Goal: Transaction & Acquisition: Book appointment/travel/reservation

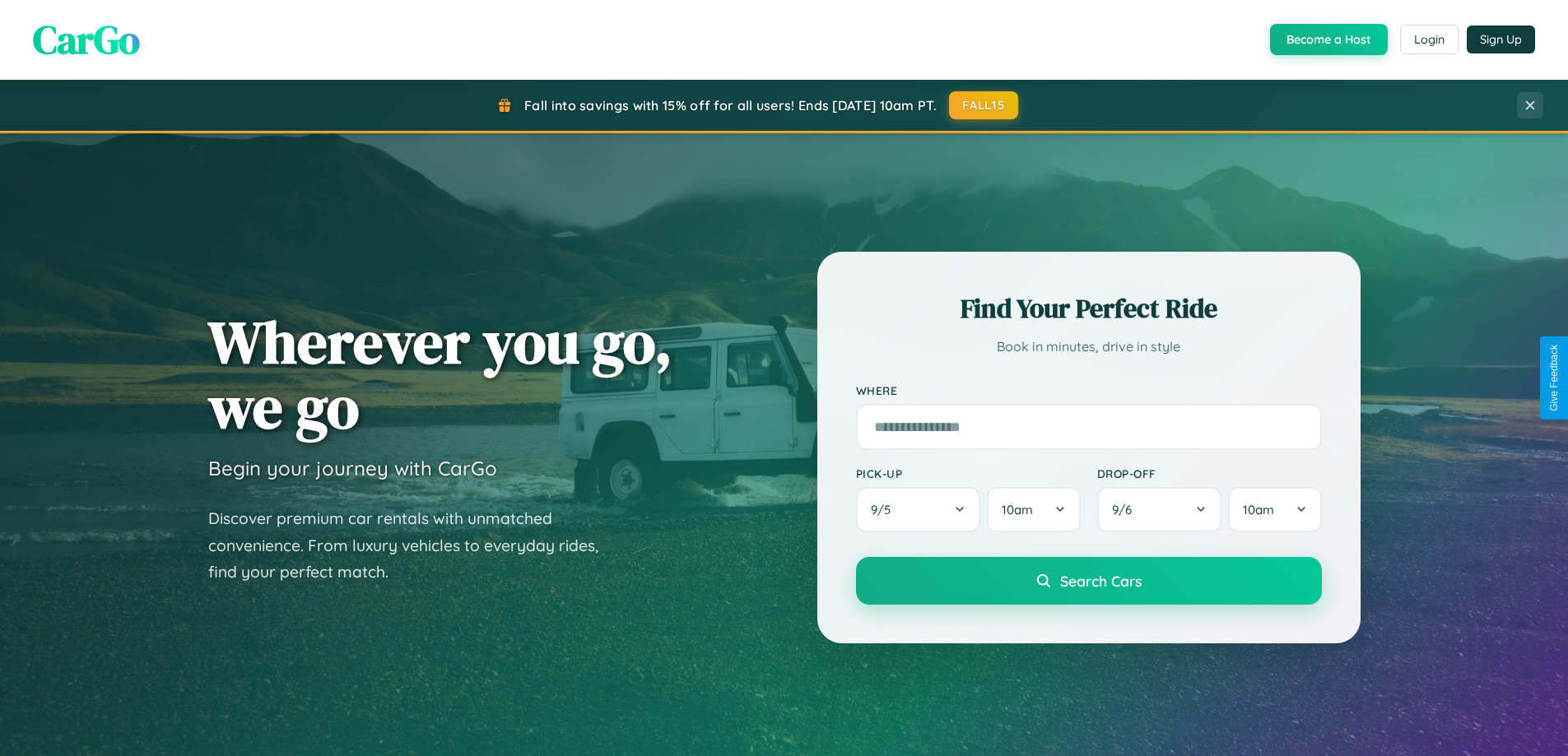
scroll to position [49, 0]
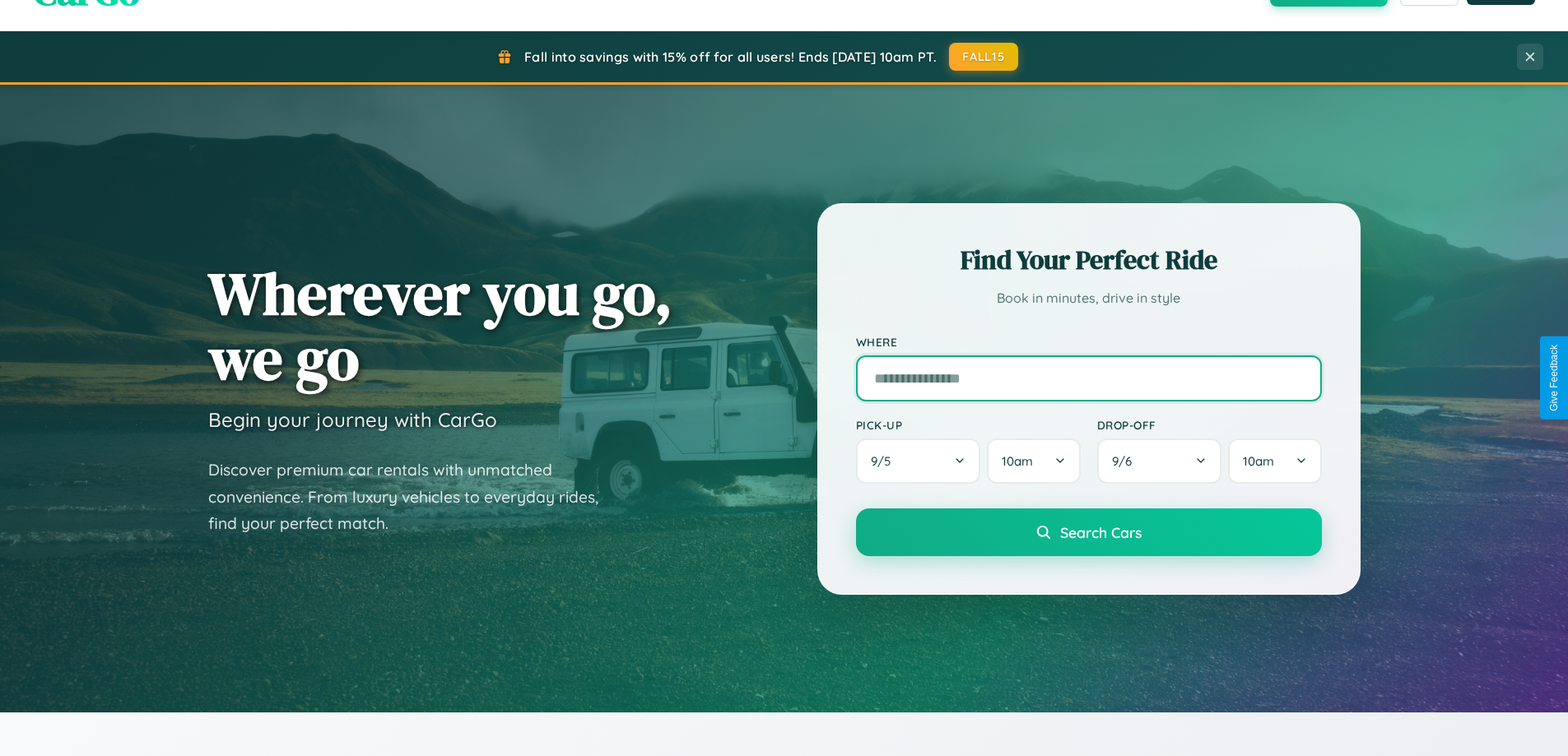
click at [1088, 378] on input "text" at bounding box center [1088, 378] width 466 height 46
type input "*****"
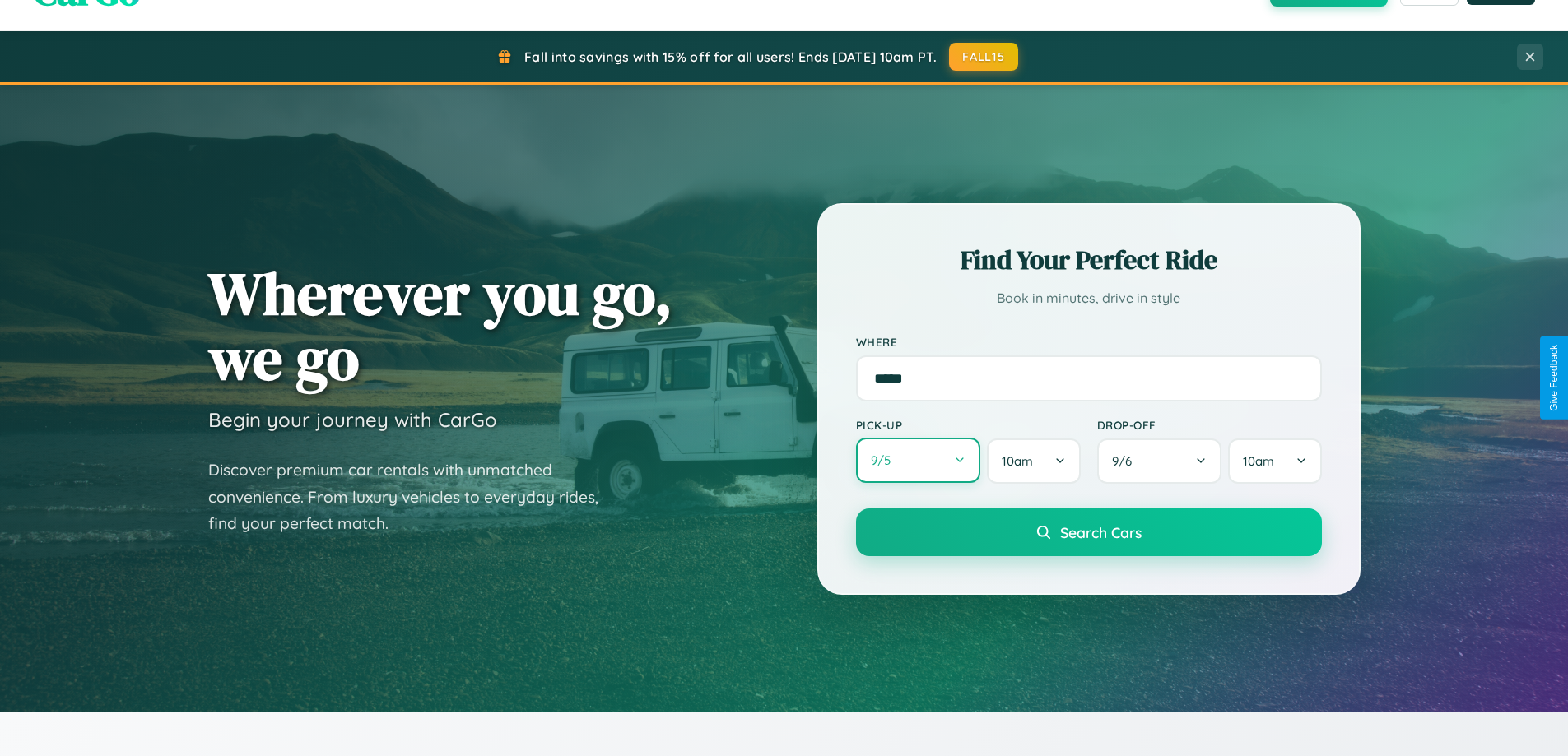
click at [918, 461] on button "9 / 5" at bounding box center [918, 460] width 125 height 45
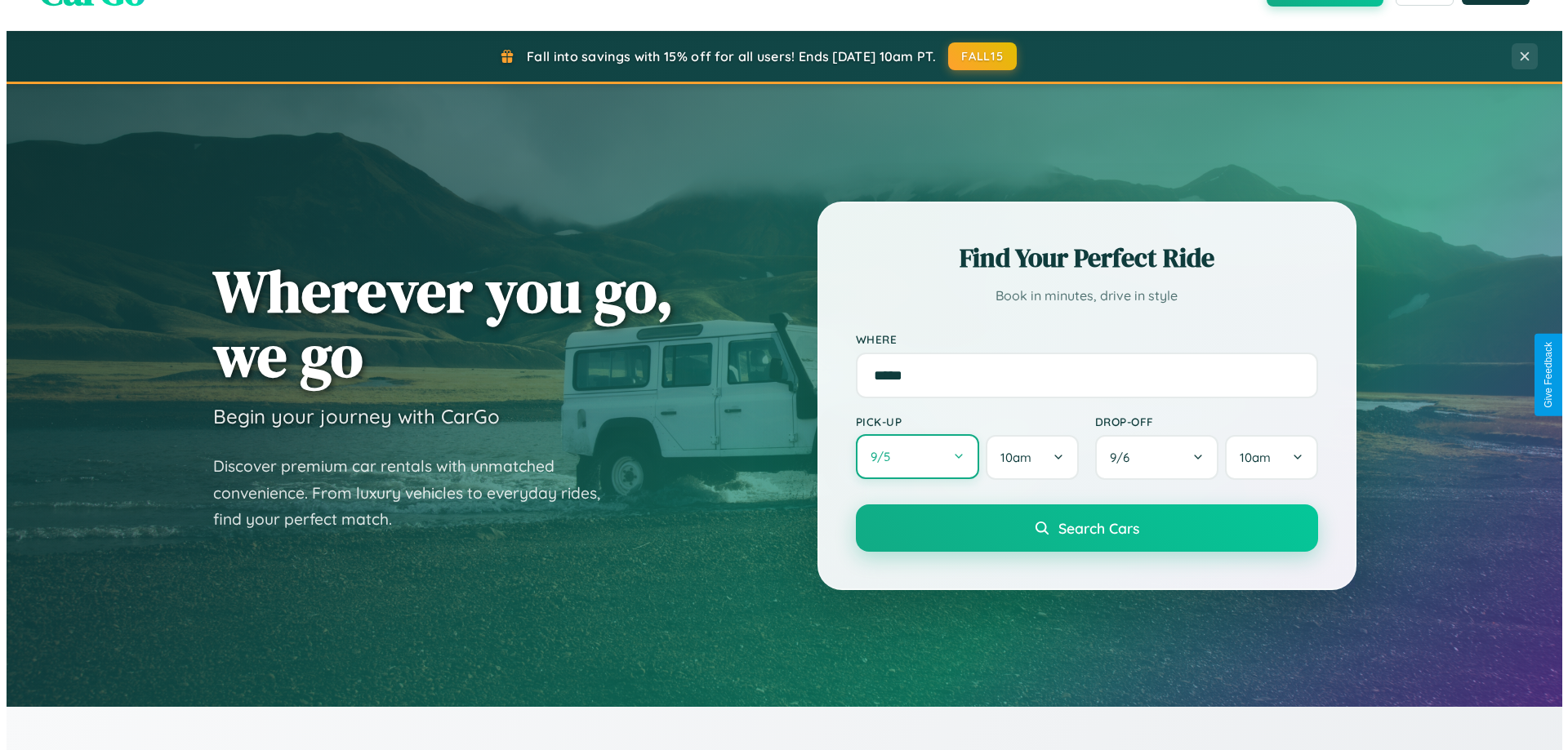
select select "*"
select select "****"
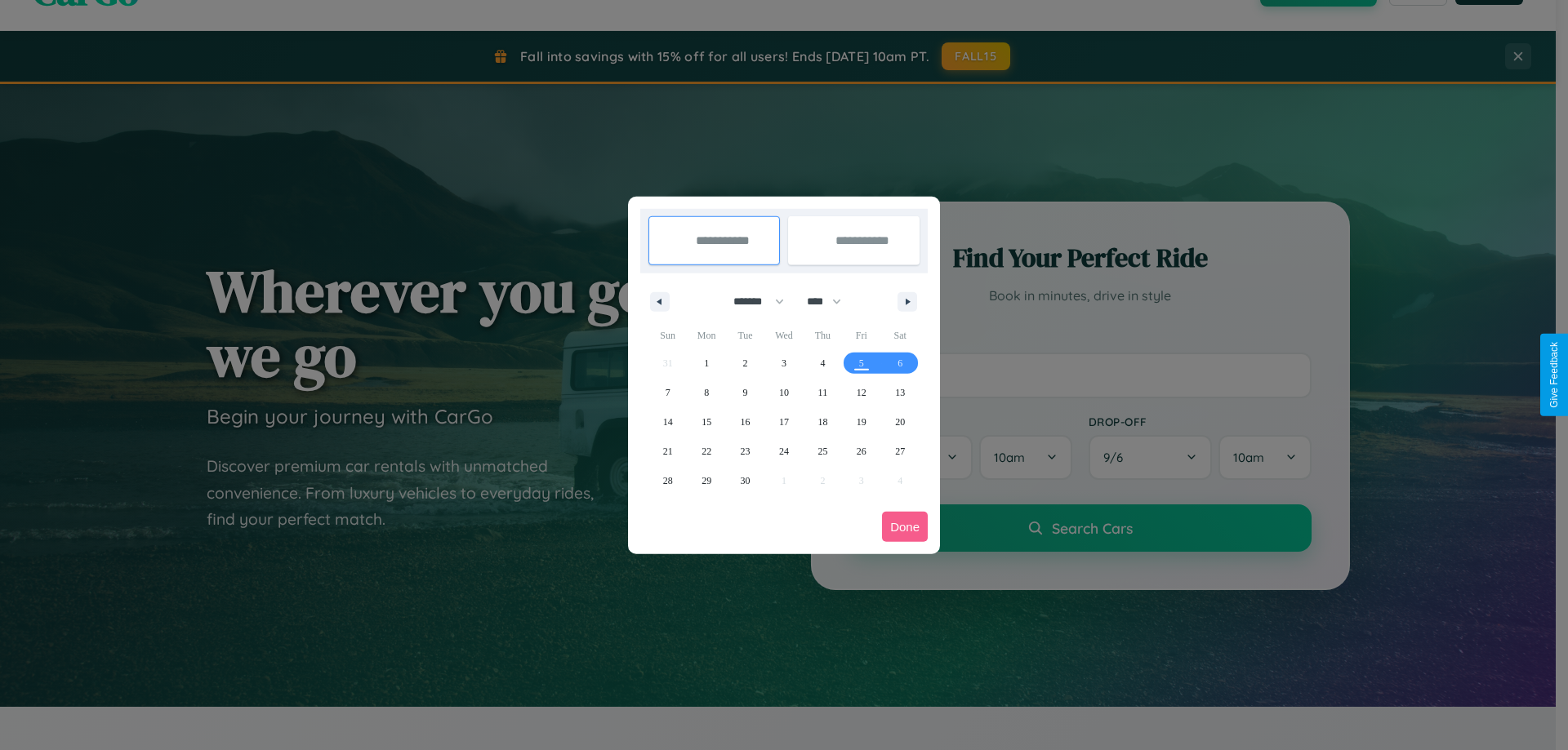
click at [751, 301] on select "******* ******** ***** ***** *** **** **** ****** ********* ******* ******** **…" at bounding box center [756, 301] width 69 height 27
select select "*"
click at [831, 301] on select "**** **** **** **** **** **** **** **** **** **** **** **** **** **** **** ****…" at bounding box center [823, 301] width 49 height 27
select select "****"
click at [784, 480] on span "29" at bounding box center [784, 481] width 10 height 30
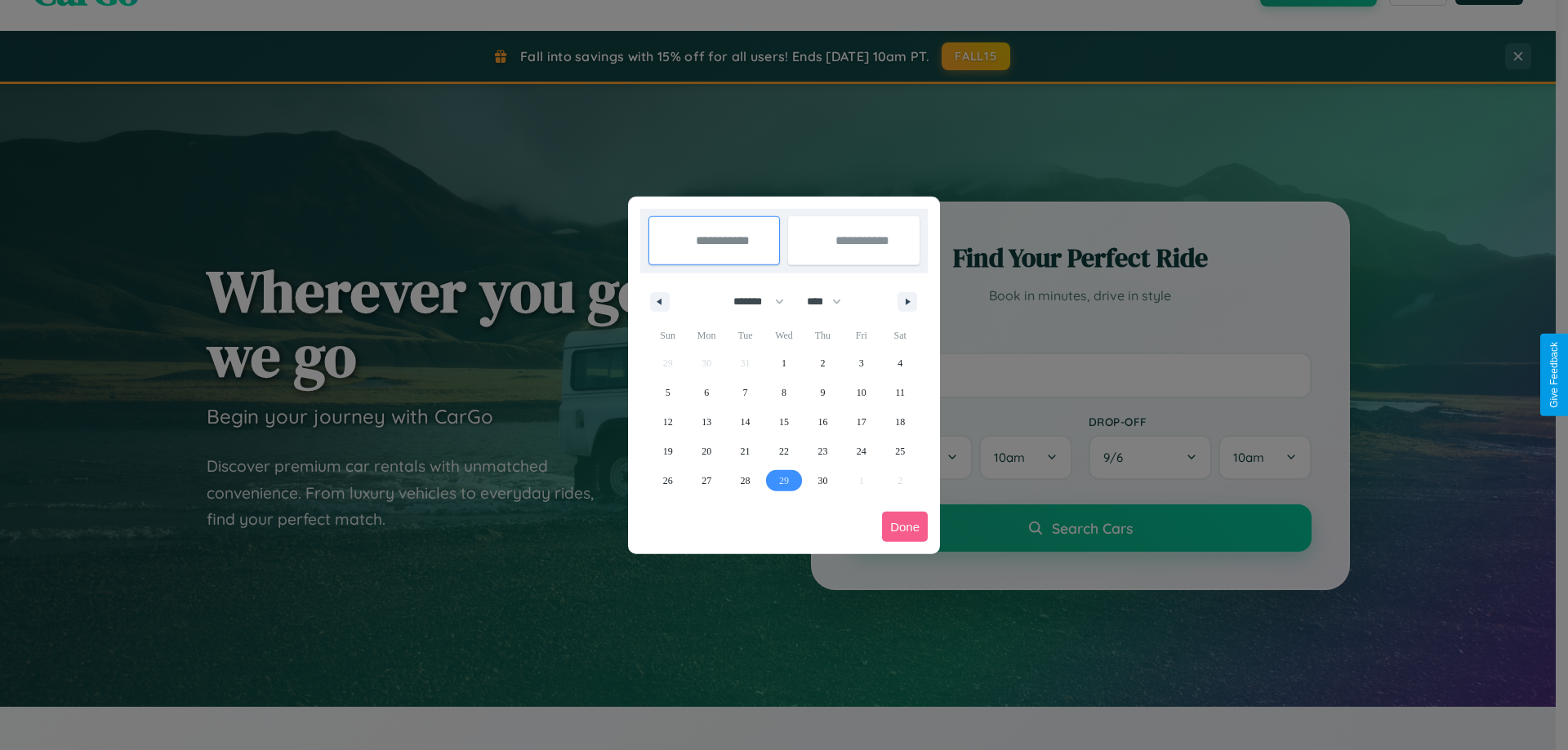
type input "**********"
click at [907, 301] on icon "button" at bounding box center [910, 301] width 8 height 6
select select "*"
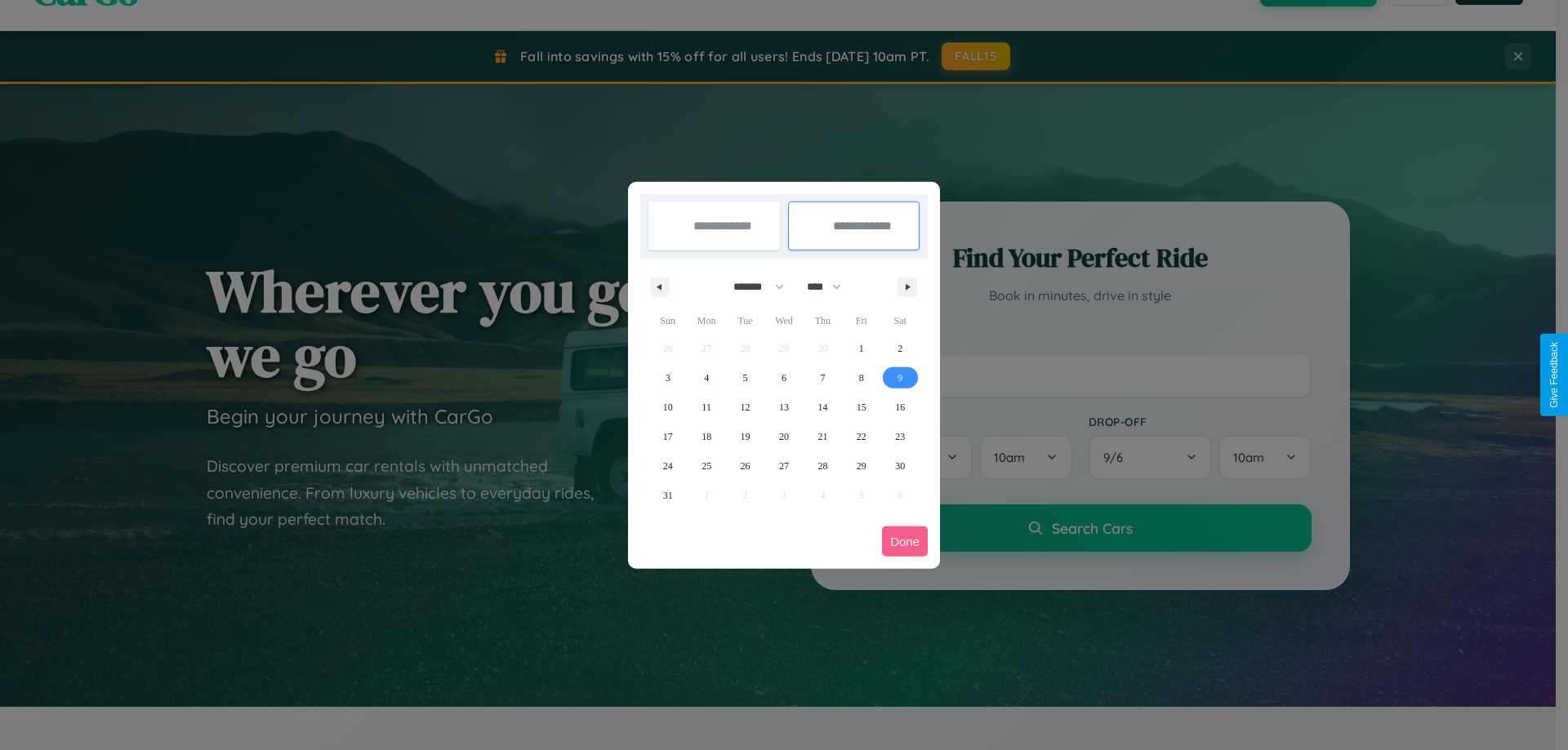
click at [900, 377] on span "9" at bounding box center [899, 378] width 4 height 30
type input "**********"
select select "*"
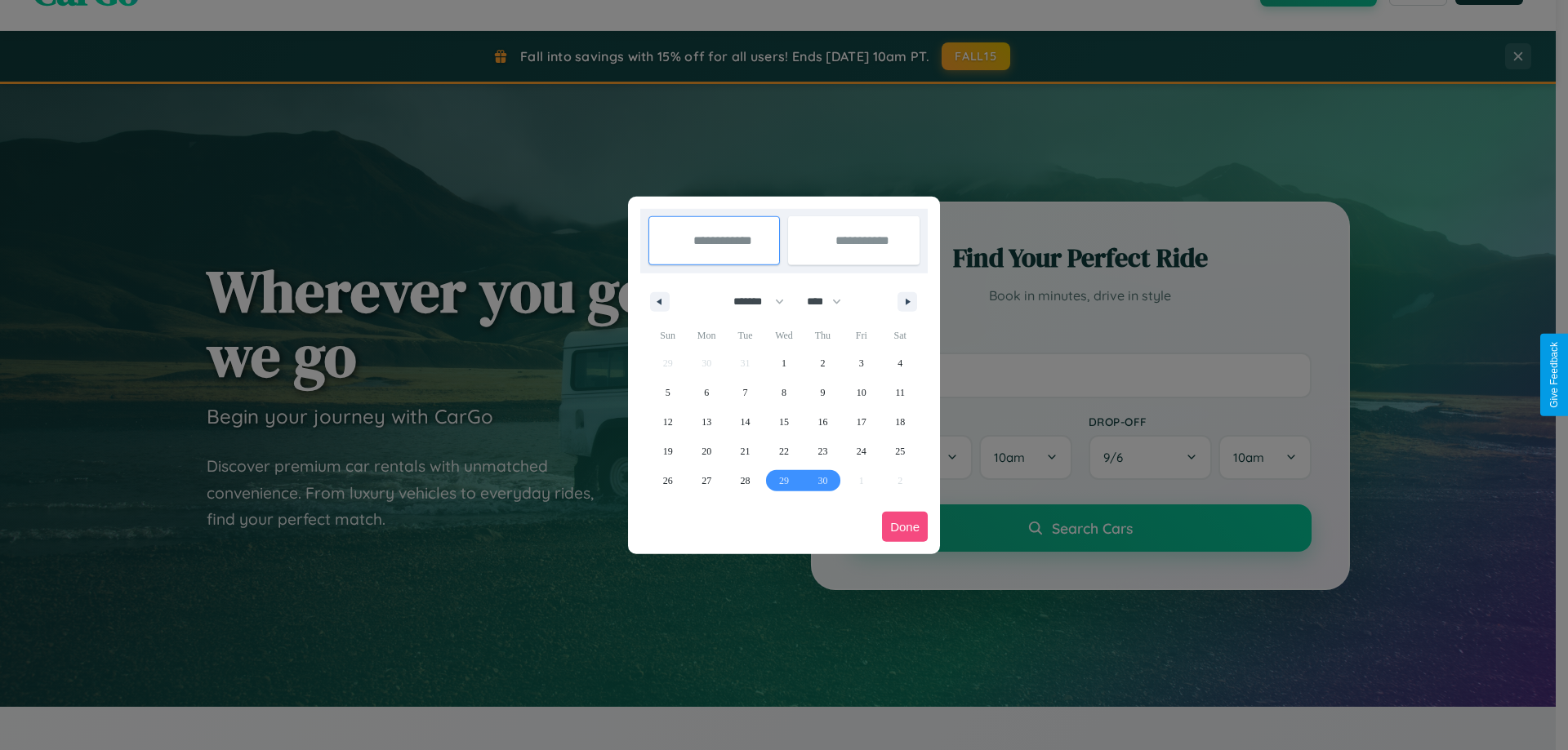
click at [905, 527] on button "Done" at bounding box center [905, 528] width 46 height 31
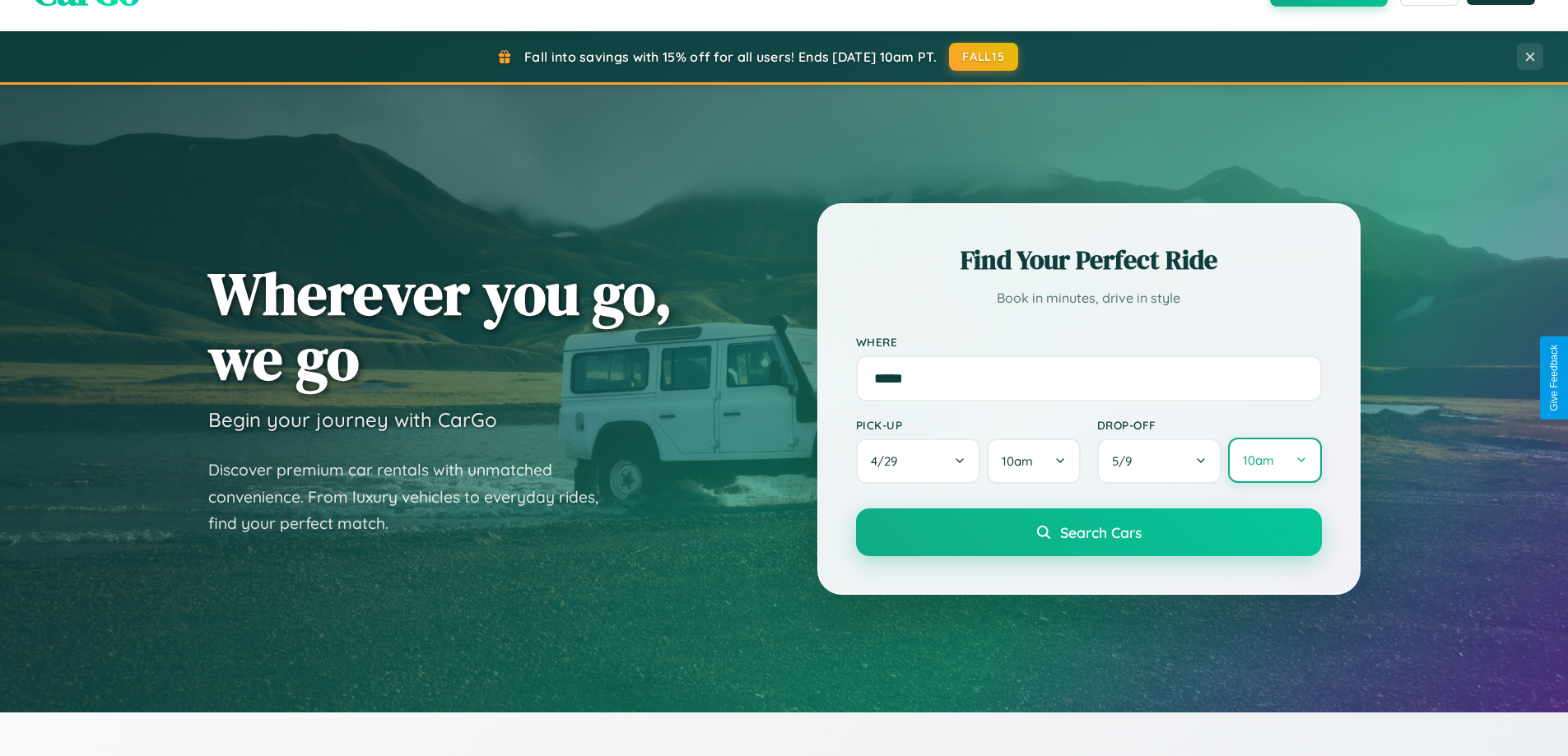
click at [1274, 462] on button "10am" at bounding box center [1274, 460] width 93 height 45
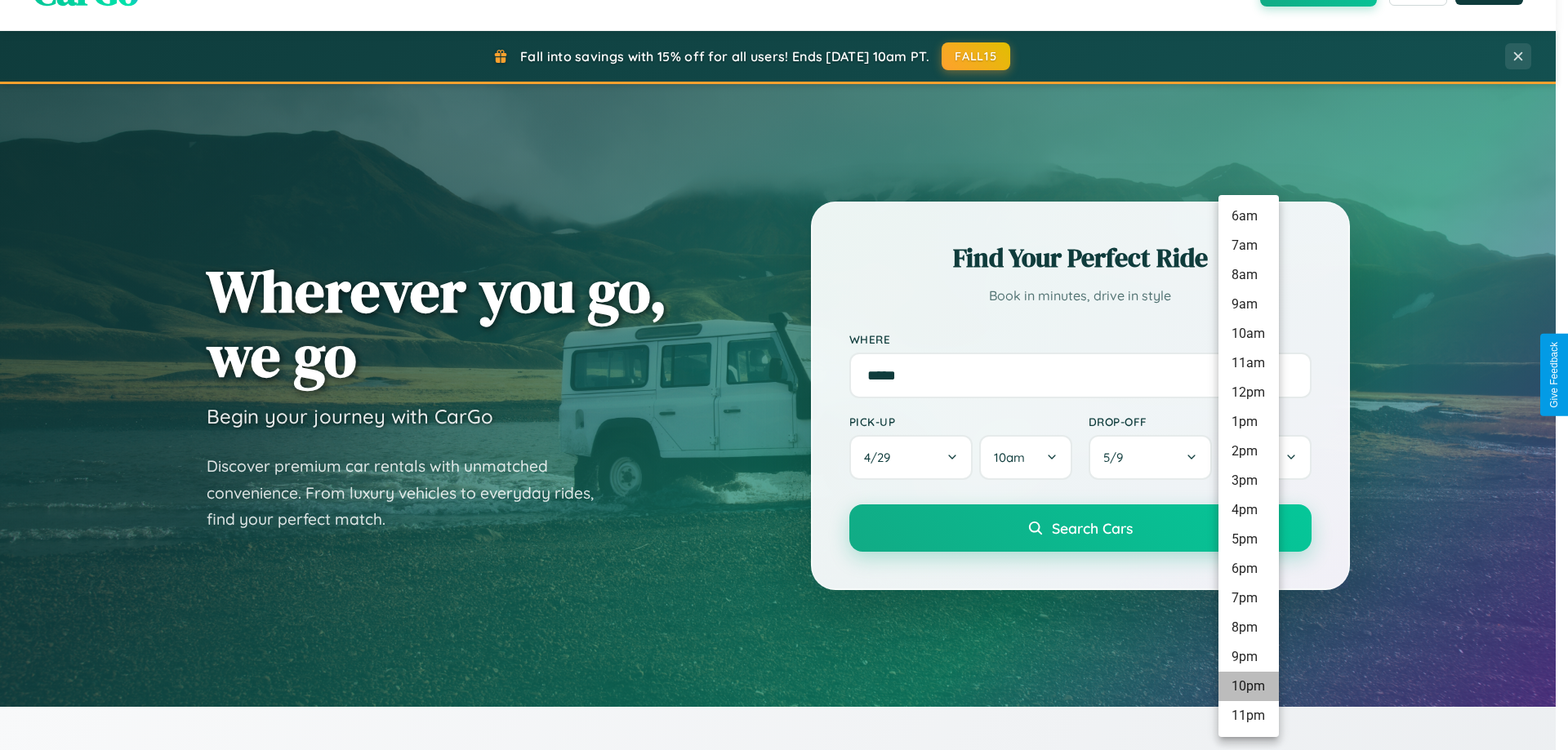
click at [1248, 686] on li "10pm" at bounding box center [1248, 686] width 60 height 30
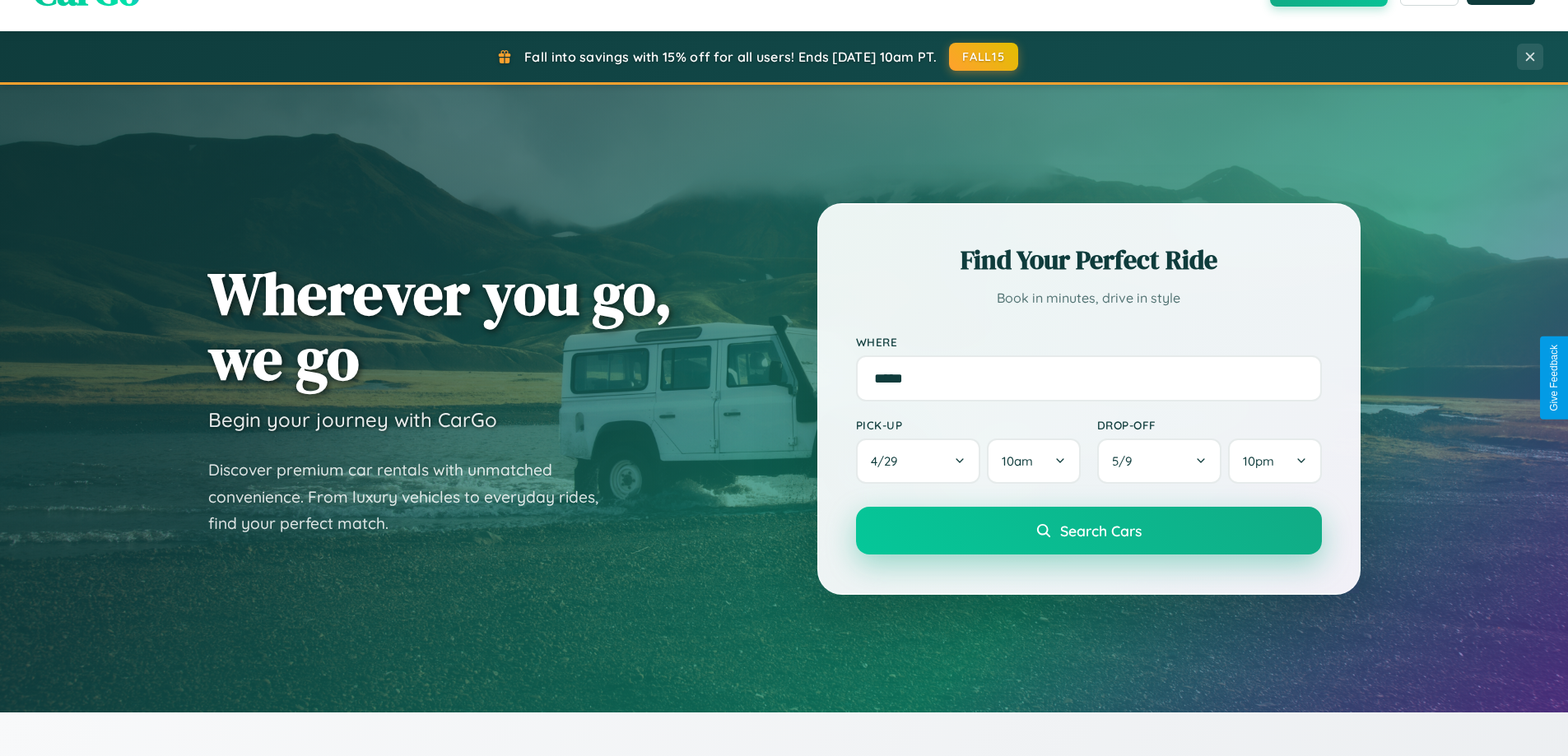
click at [1088, 533] on span "Search Cars" at bounding box center [1100, 531] width 81 height 18
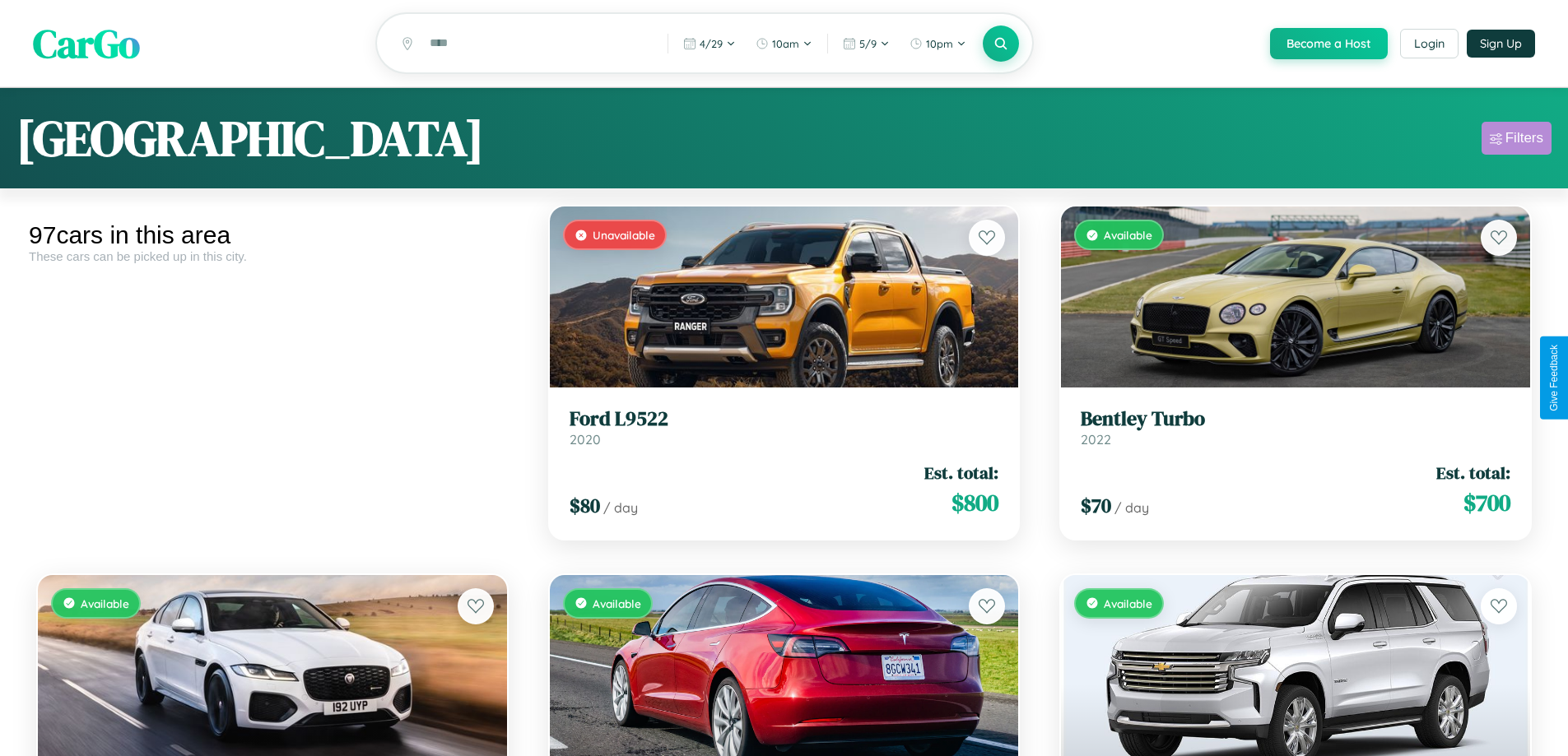
click at [1516, 141] on div "Filters" at bounding box center [1524, 138] width 38 height 16
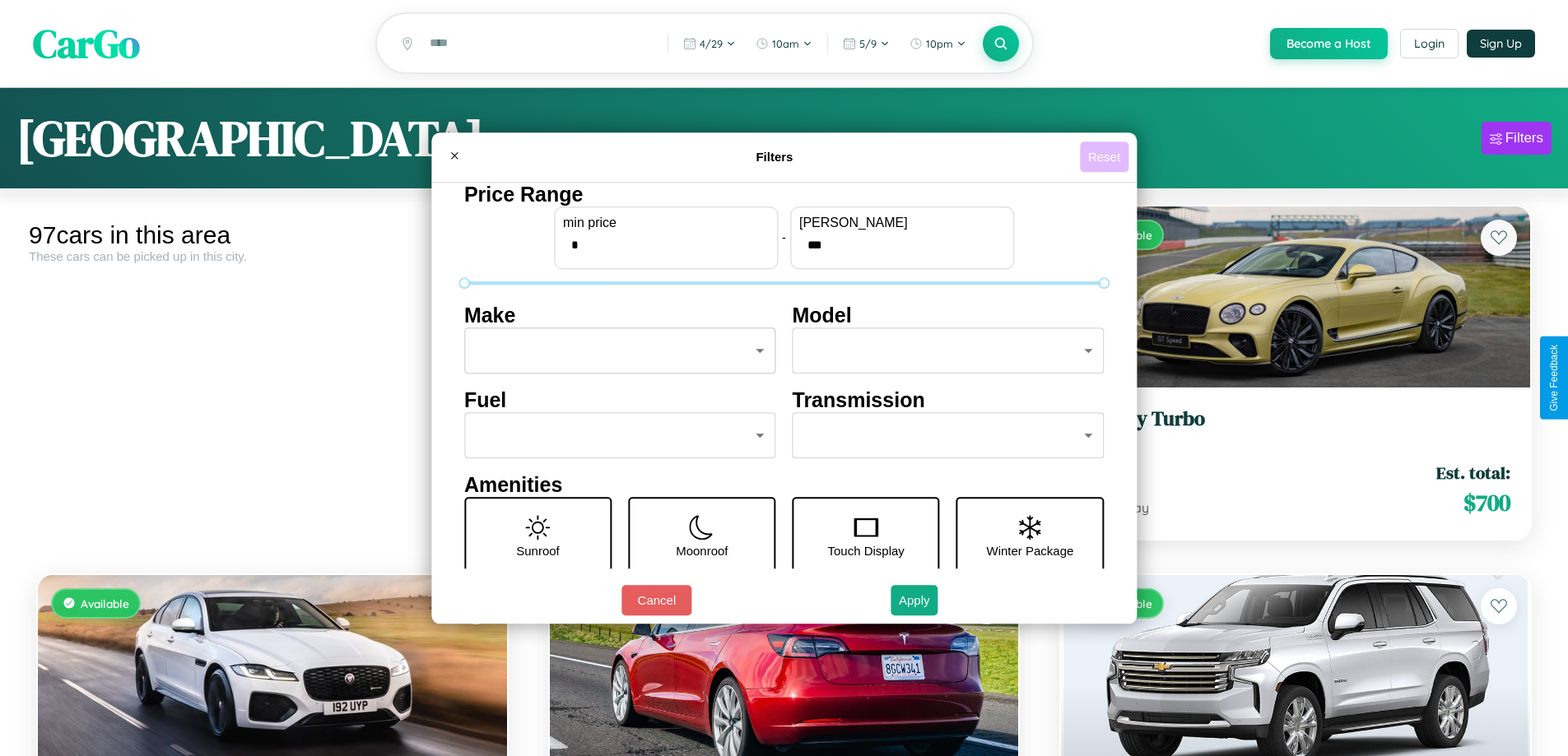
click at [1106, 156] on button "Reset" at bounding box center [1104, 157] width 49 height 31
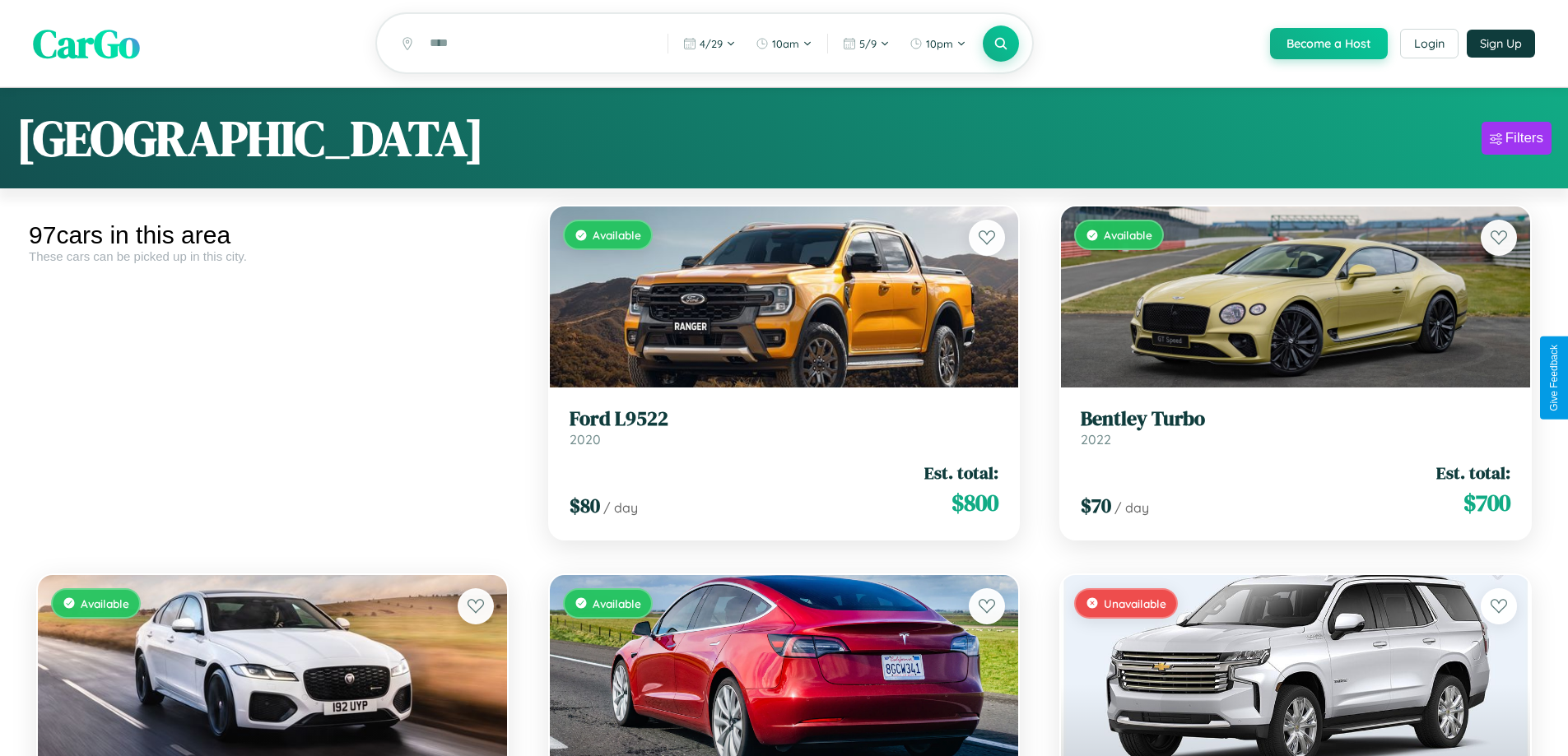
scroll to position [6128, 0]
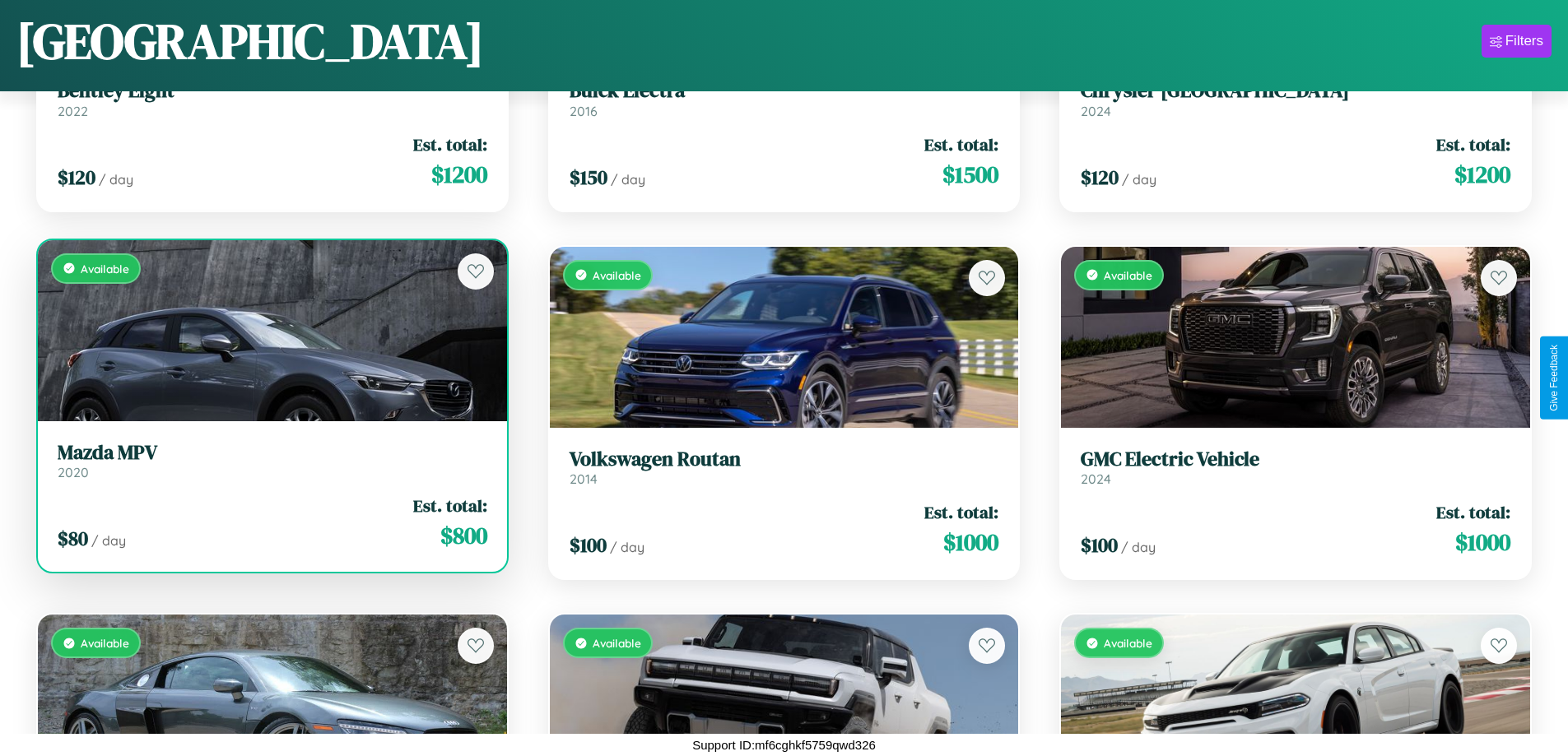
click at [269, 335] on div "Available" at bounding box center [272, 331] width 469 height 181
click at [269, 330] on div "Available" at bounding box center [272, 331] width 469 height 181
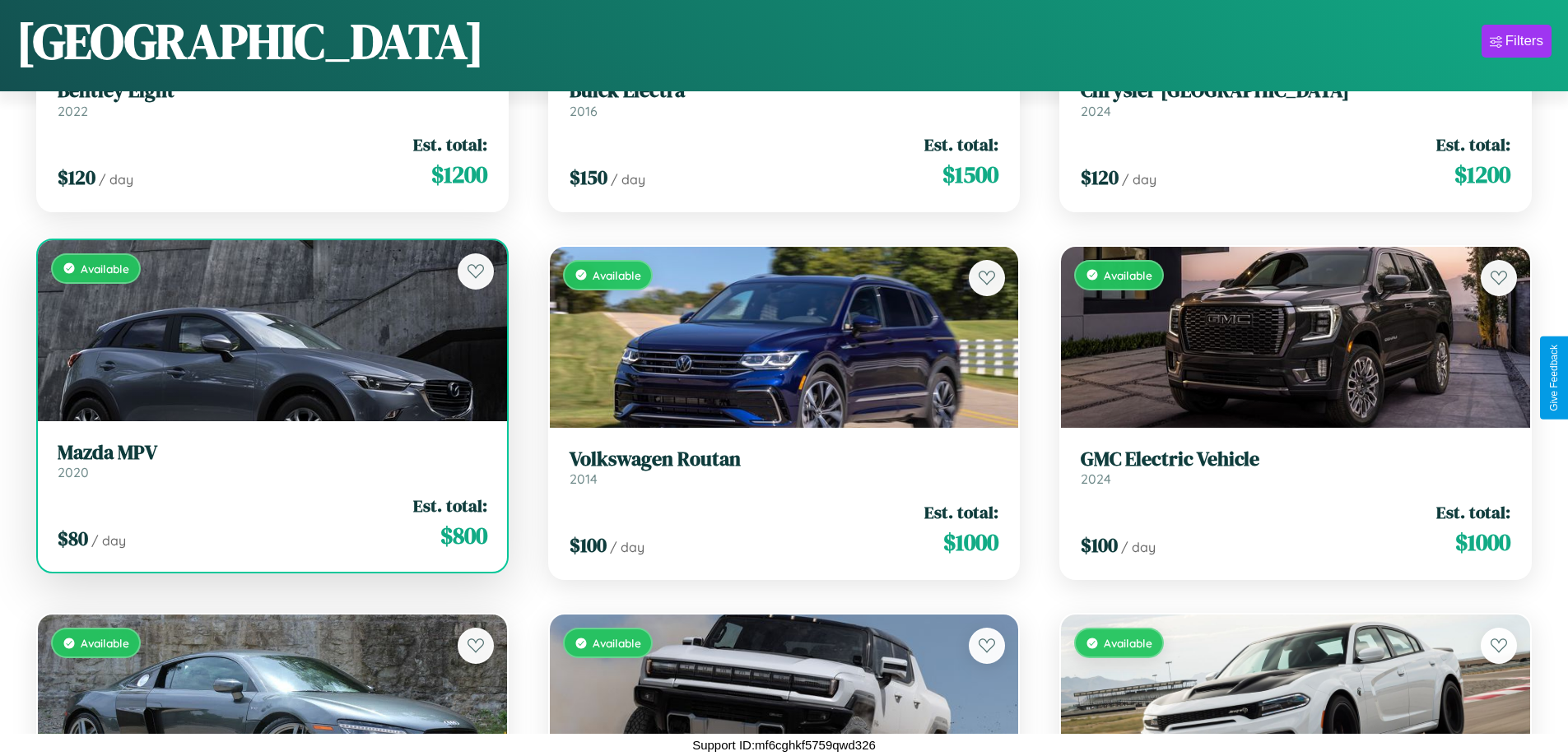
click at [269, 330] on div "Available" at bounding box center [272, 331] width 469 height 181
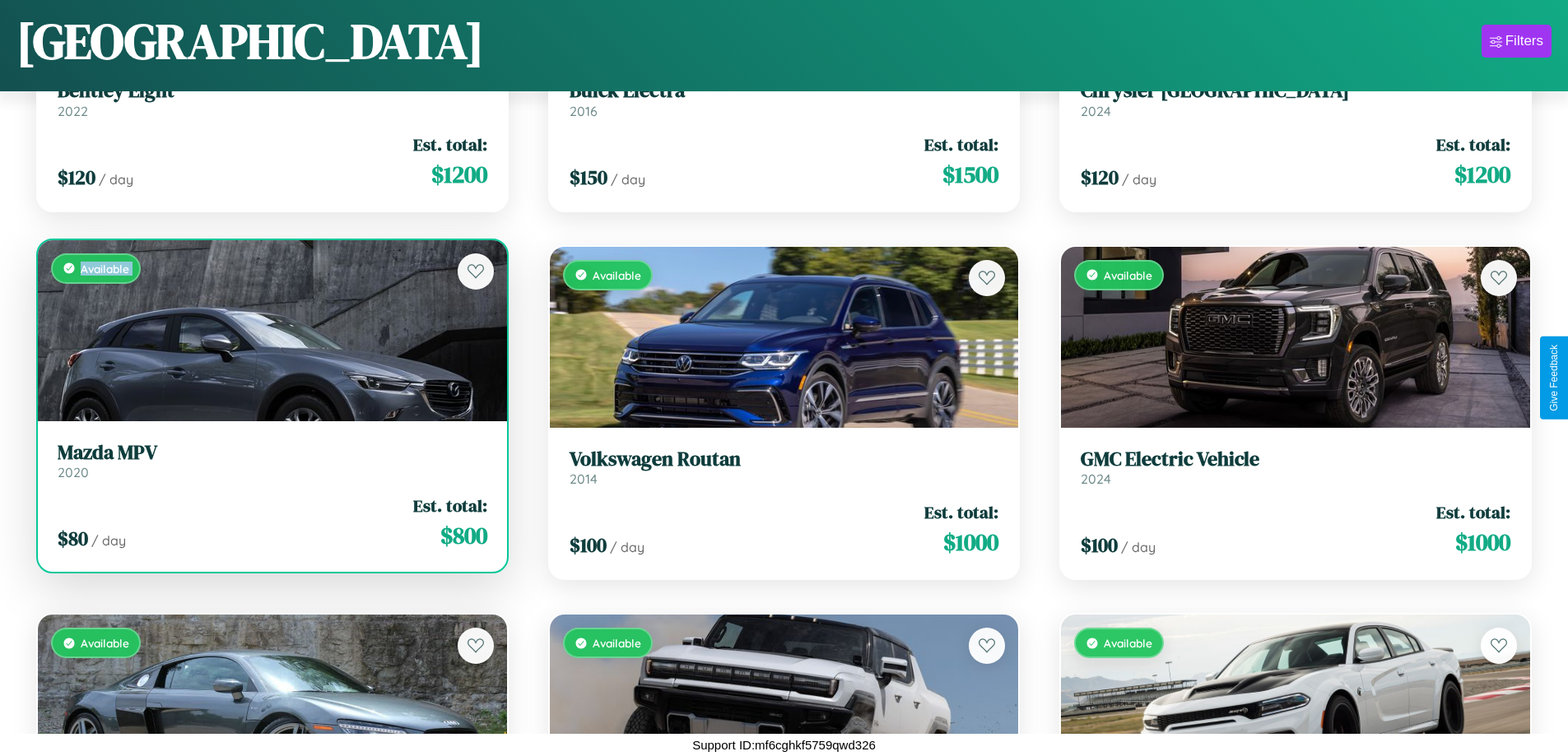
click at [269, 330] on div "Available" at bounding box center [272, 331] width 469 height 181
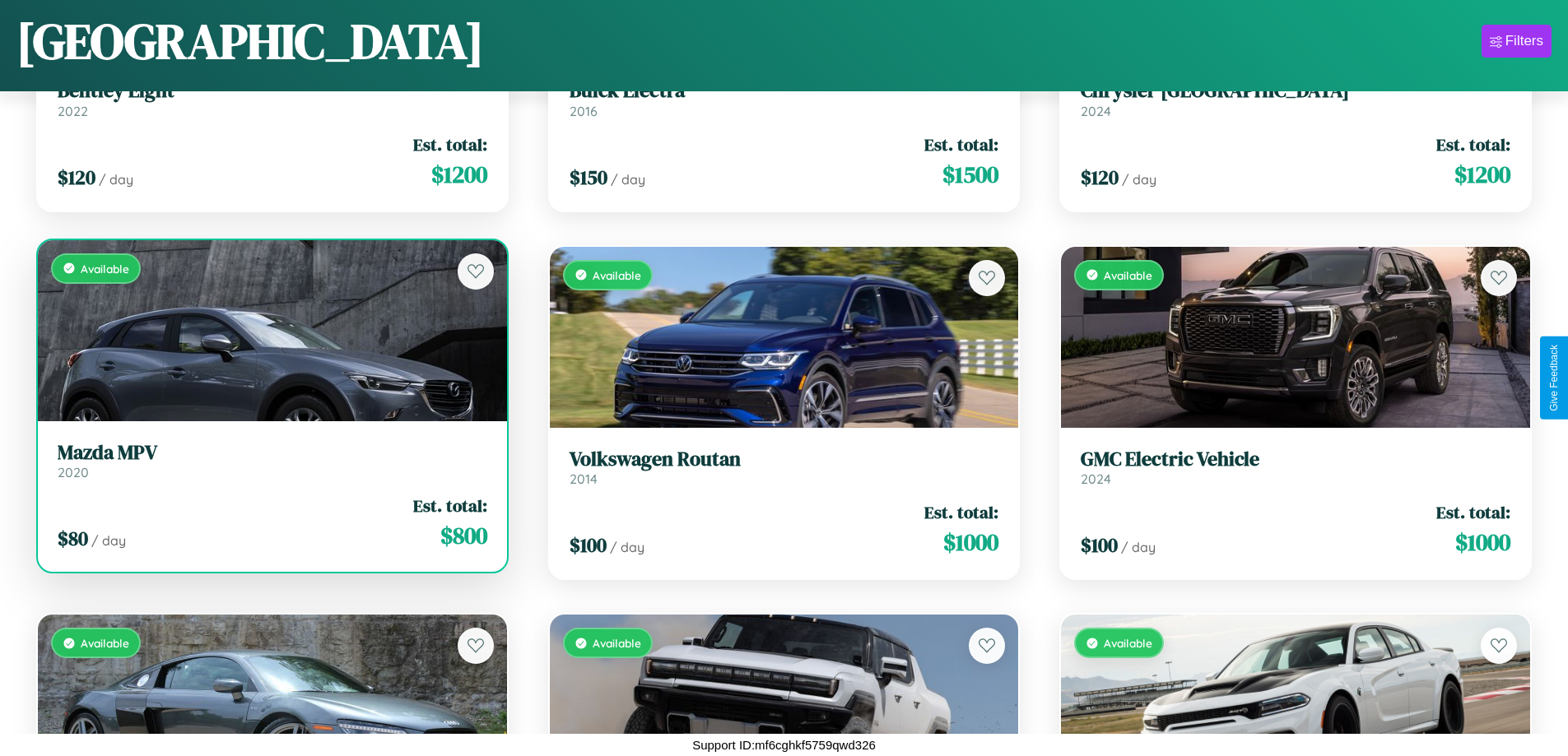
click at [269, 330] on div "Available" at bounding box center [272, 331] width 469 height 181
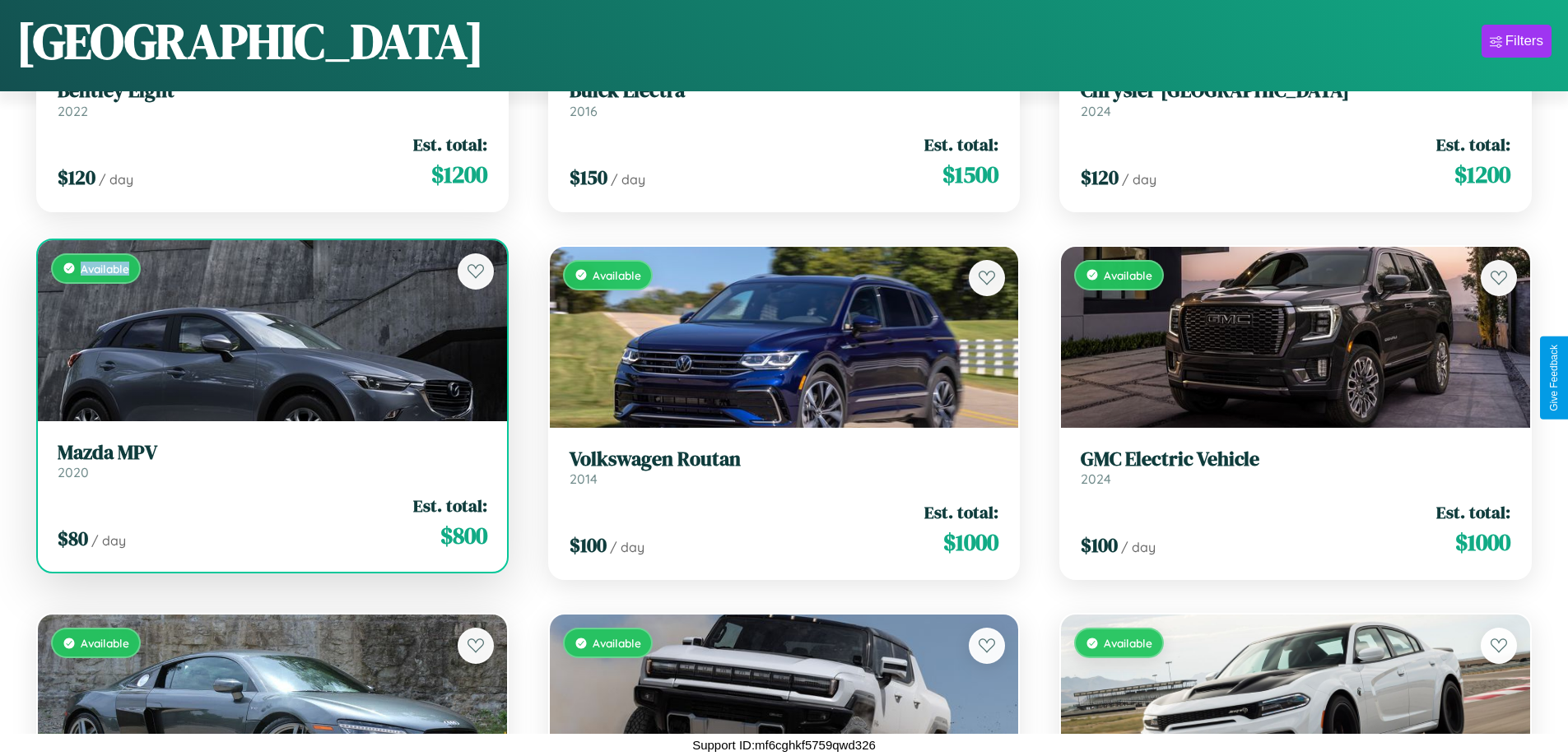
click at [269, 330] on div "Available" at bounding box center [272, 331] width 469 height 181
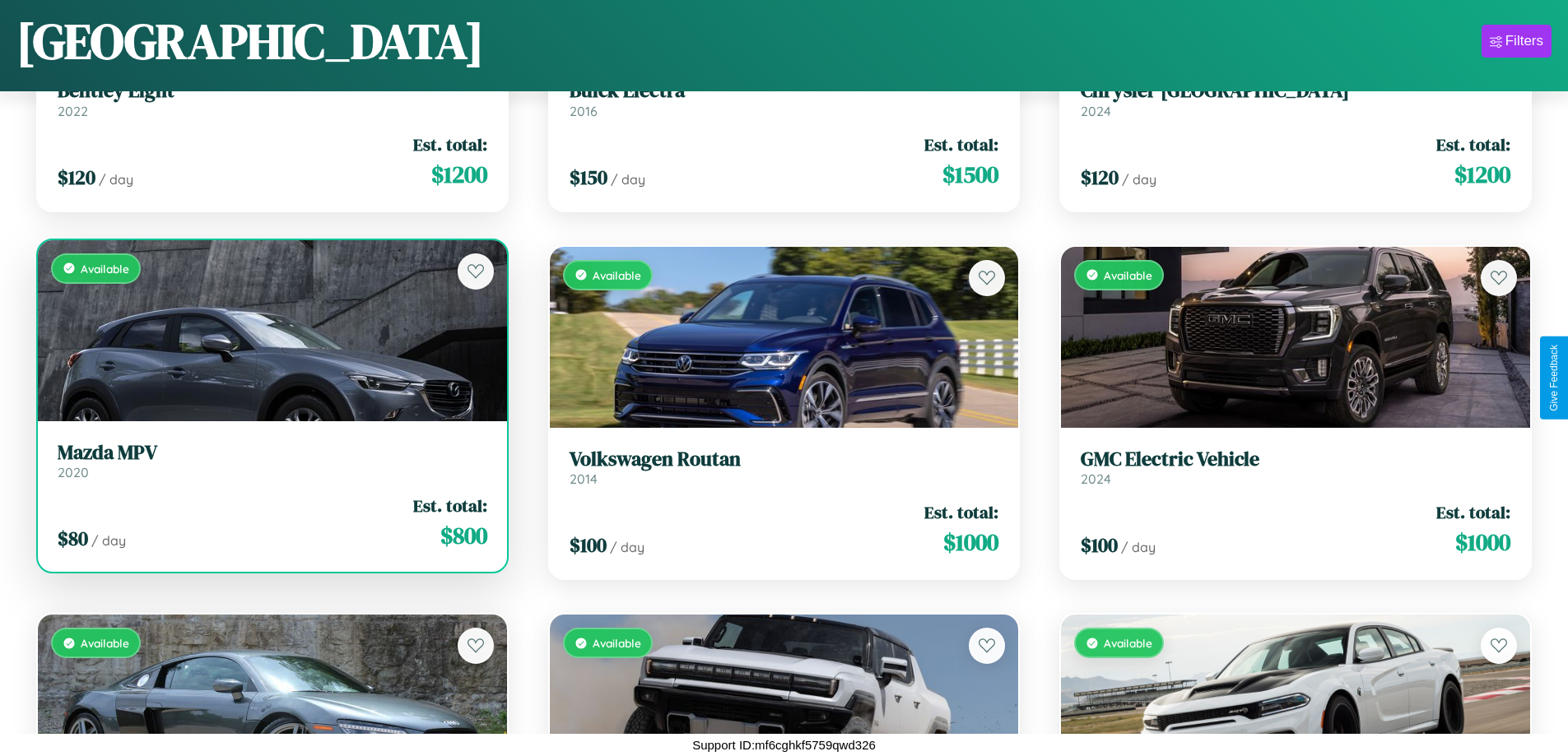
click at [269, 460] on h3 "Mazda MPV" at bounding box center [272, 453] width 430 height 24
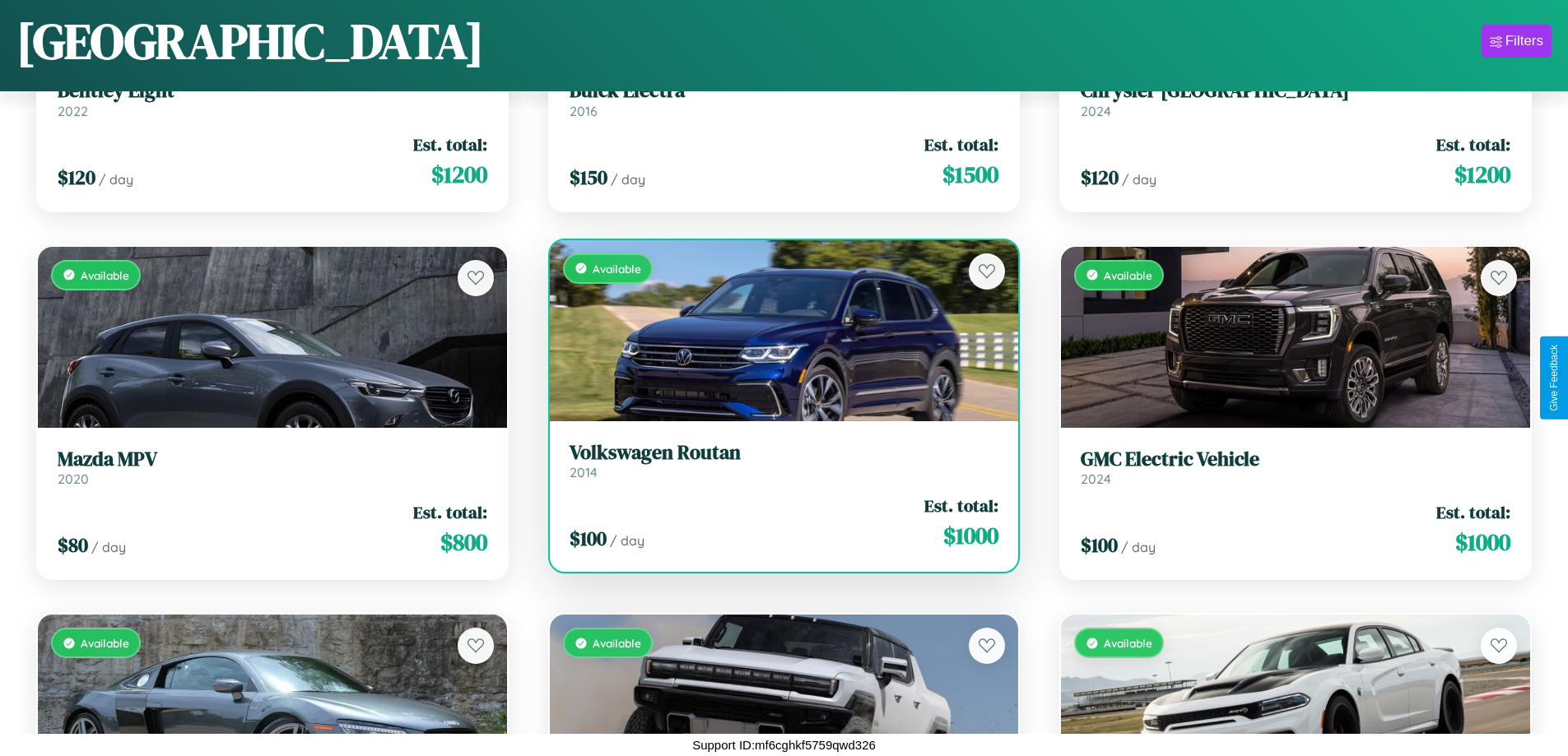
scroll to position [6864, 0]
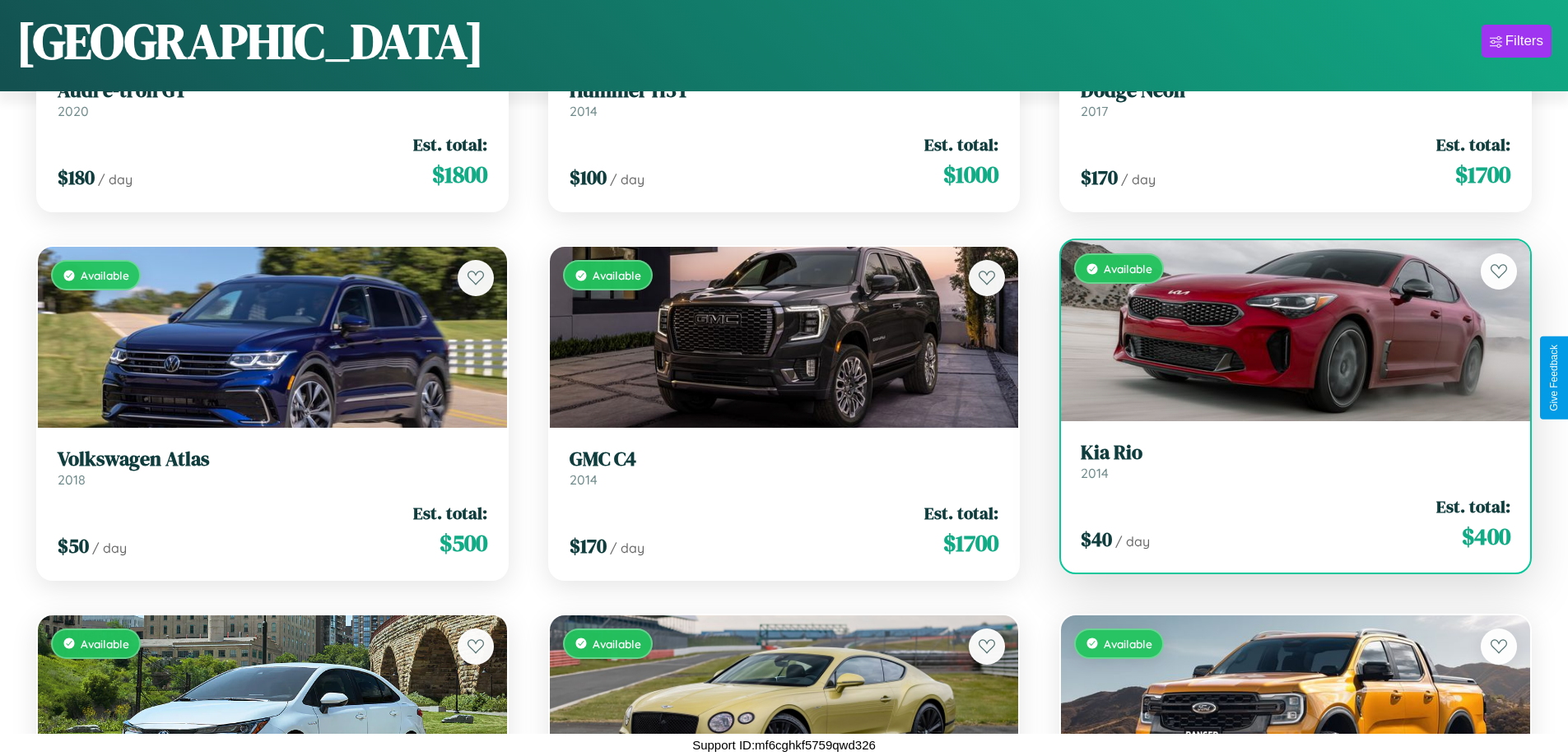
click at [1285, 462] on h3 "Kia Rio" at bounding box center [1295, 453] width 430 height 24
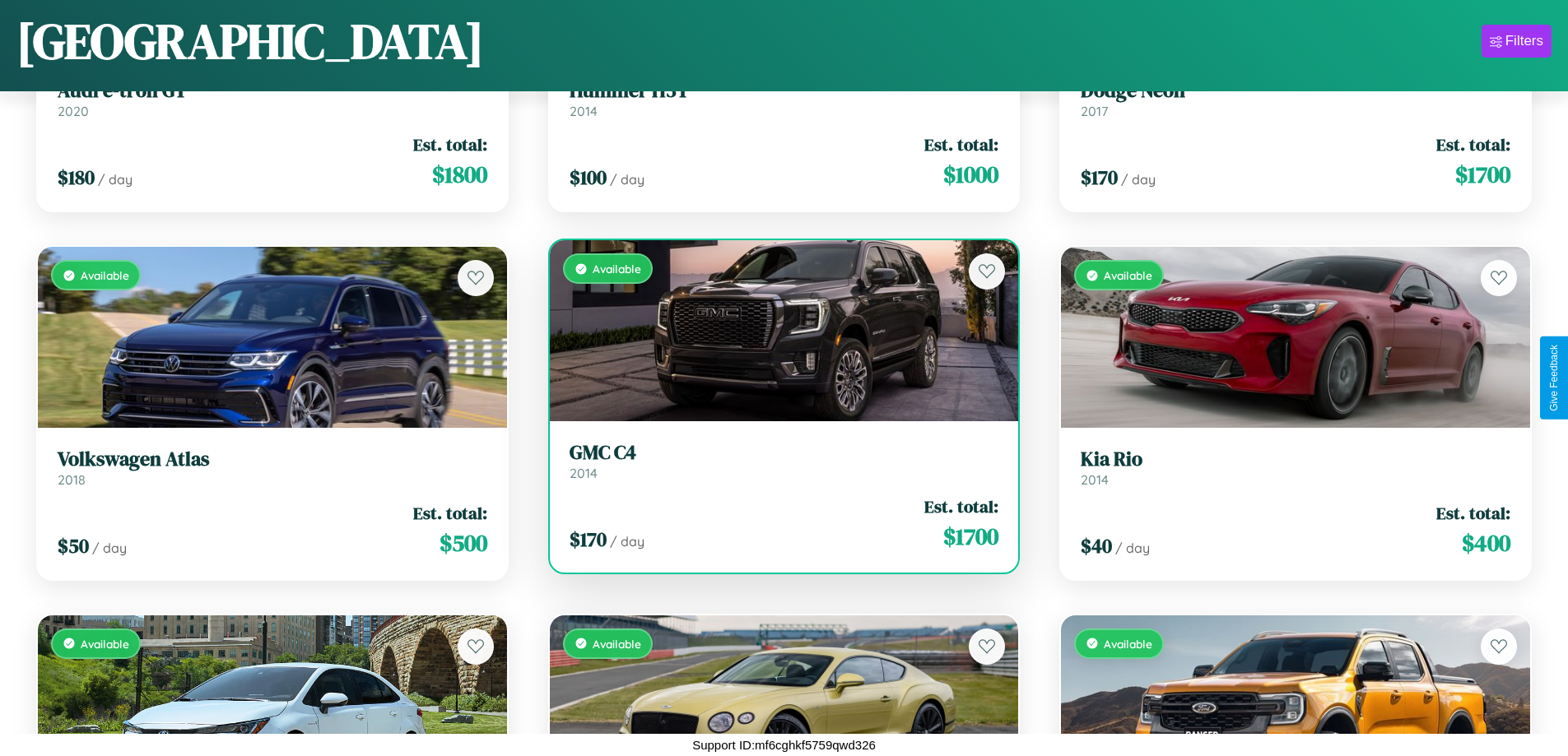
scroll to position [3180, 0]
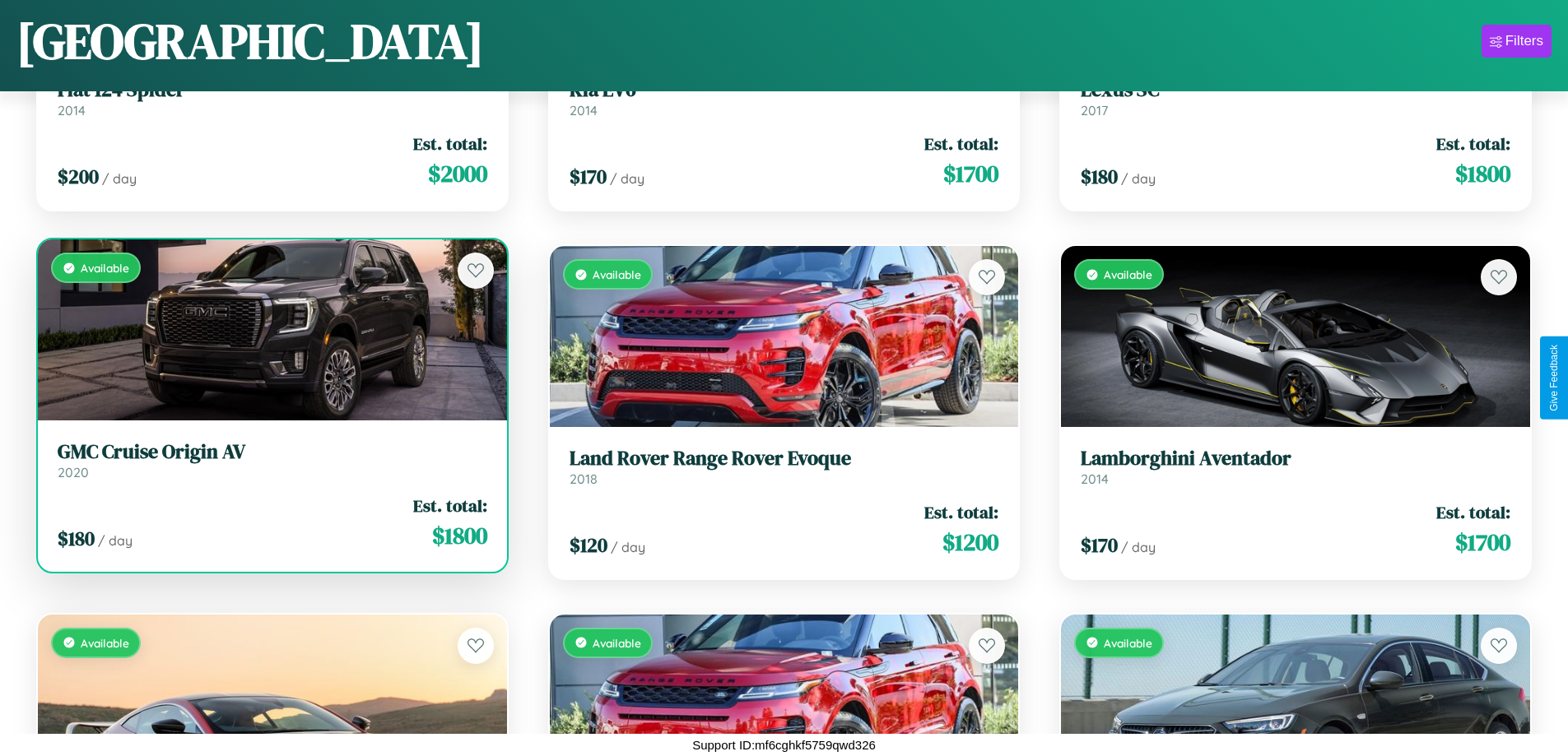
click at [269, 467] on link "GMC Cruise Origin AV 2020" at bounding box center [272, 460] width 430 height 41
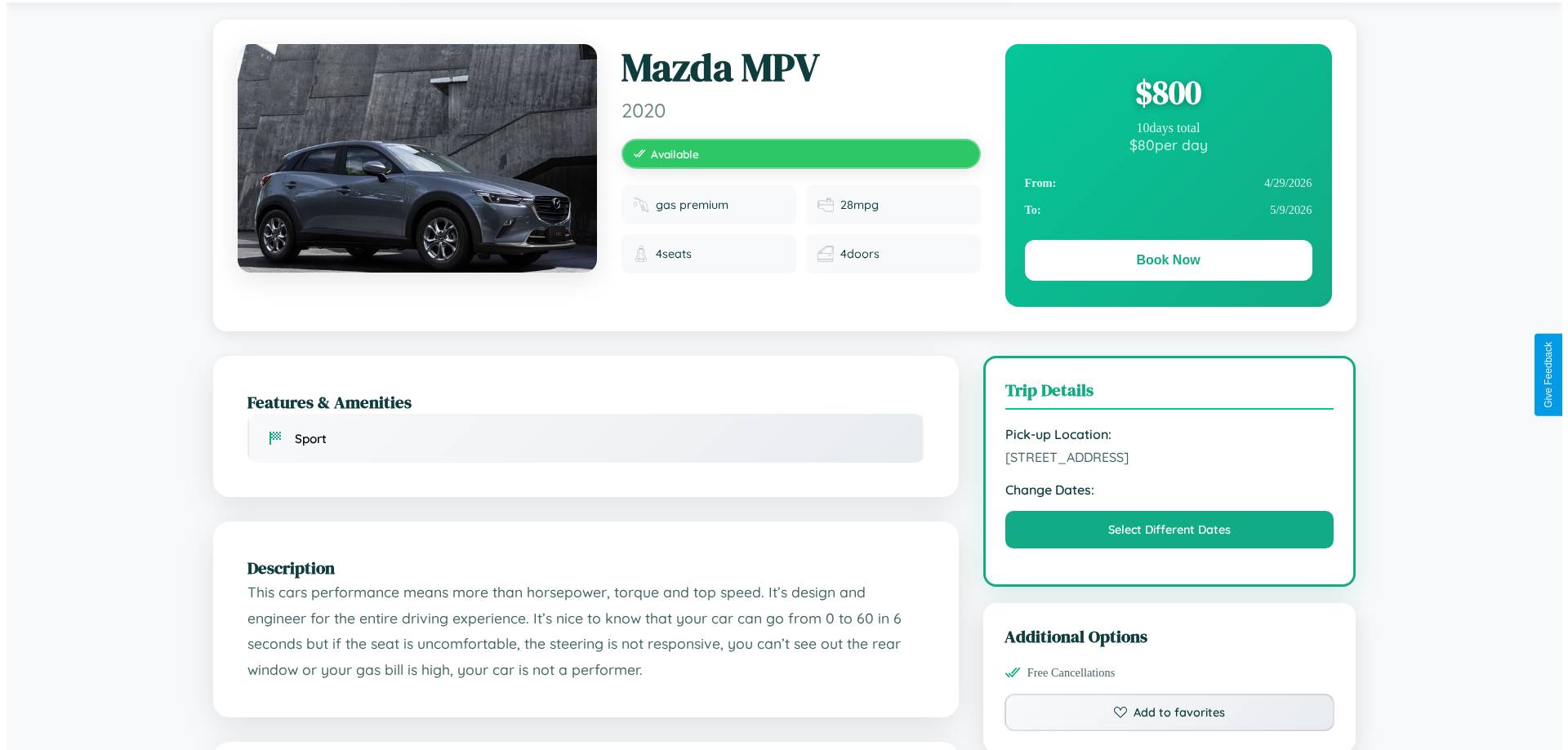
scroll to position [423, 0]
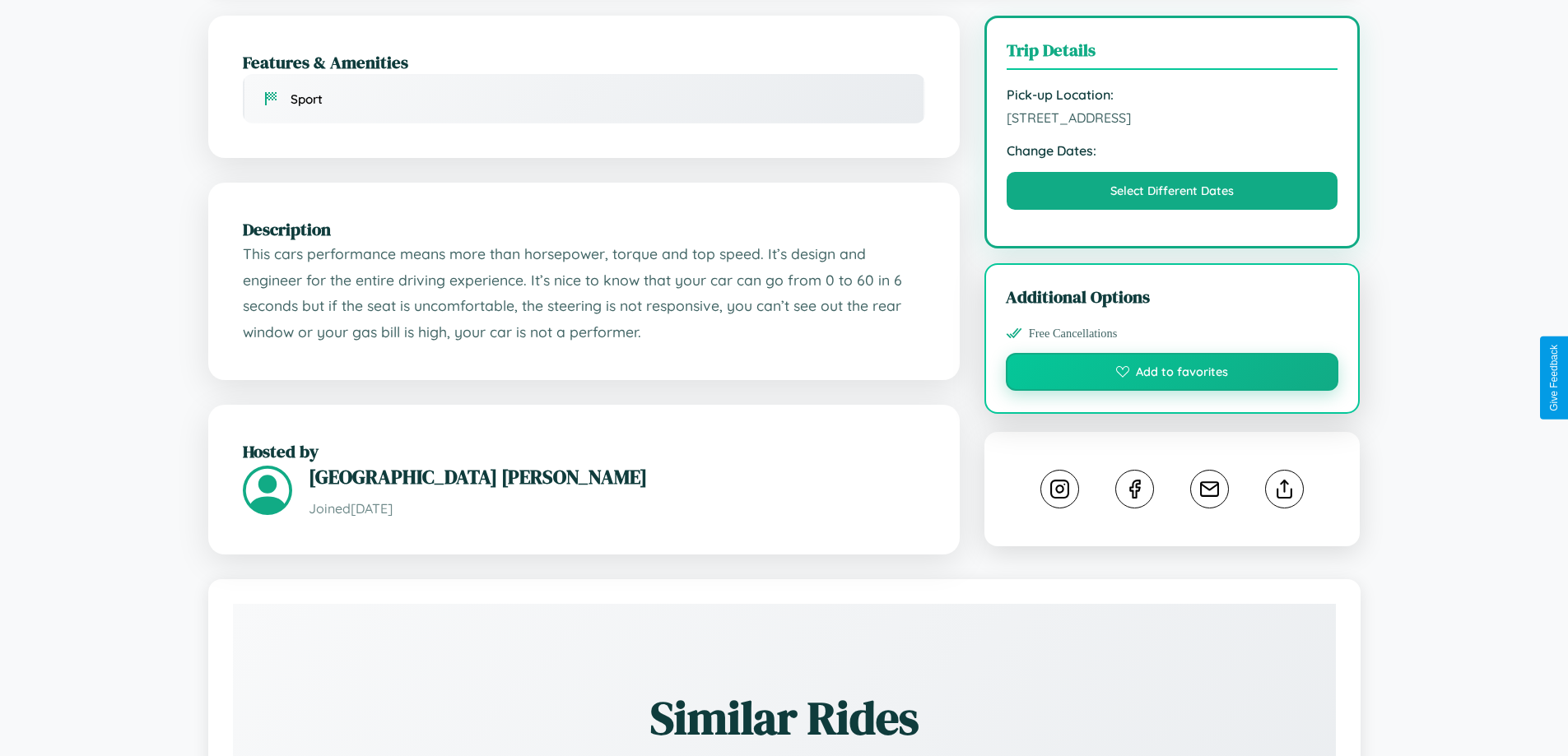
click at [1172, 374] on button "Add to favorites" at bounding box center [1172, 372] width 334 height 38
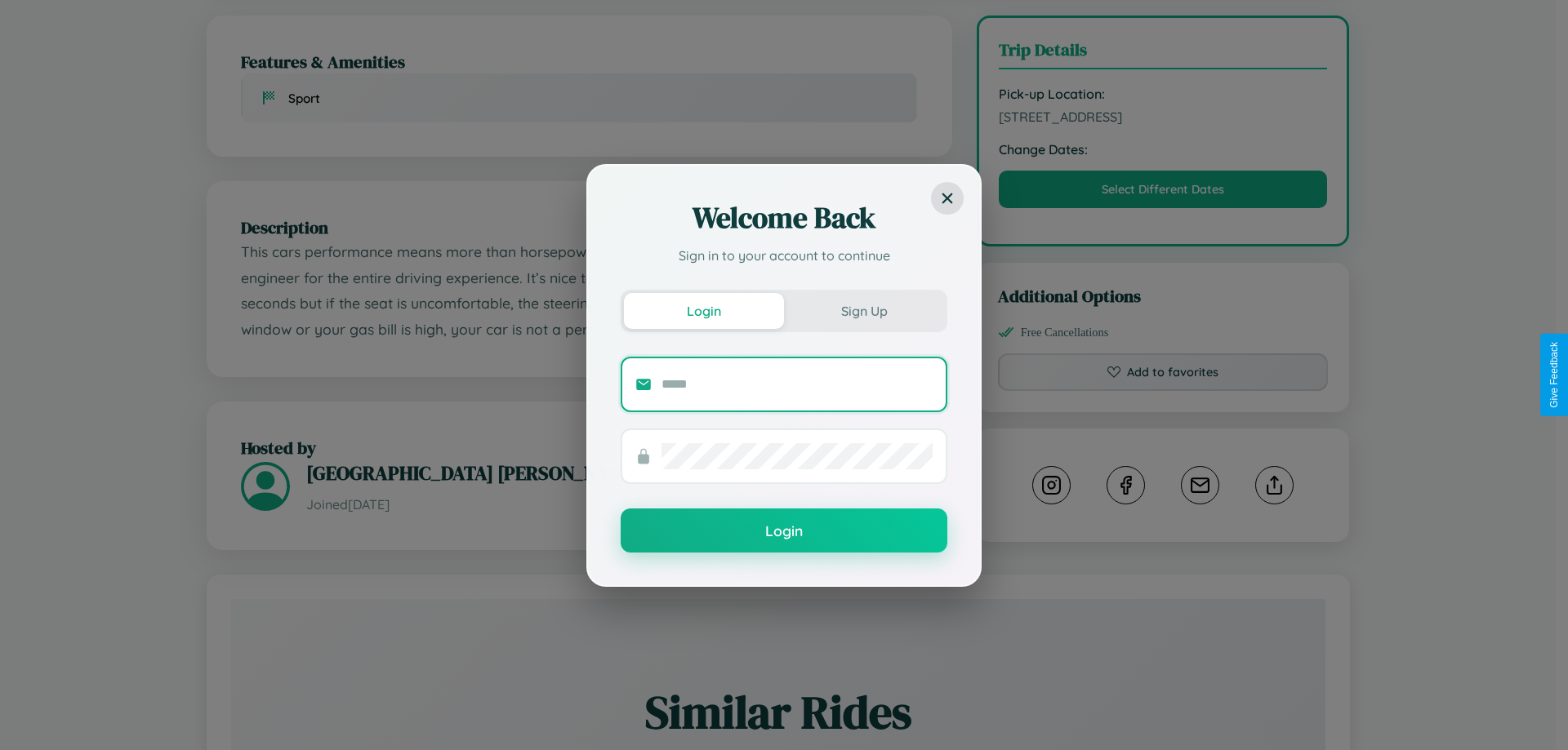
click at [797, 384] on input "text" at bounding box center [797, 384] width 271 height 26
type input "**********"
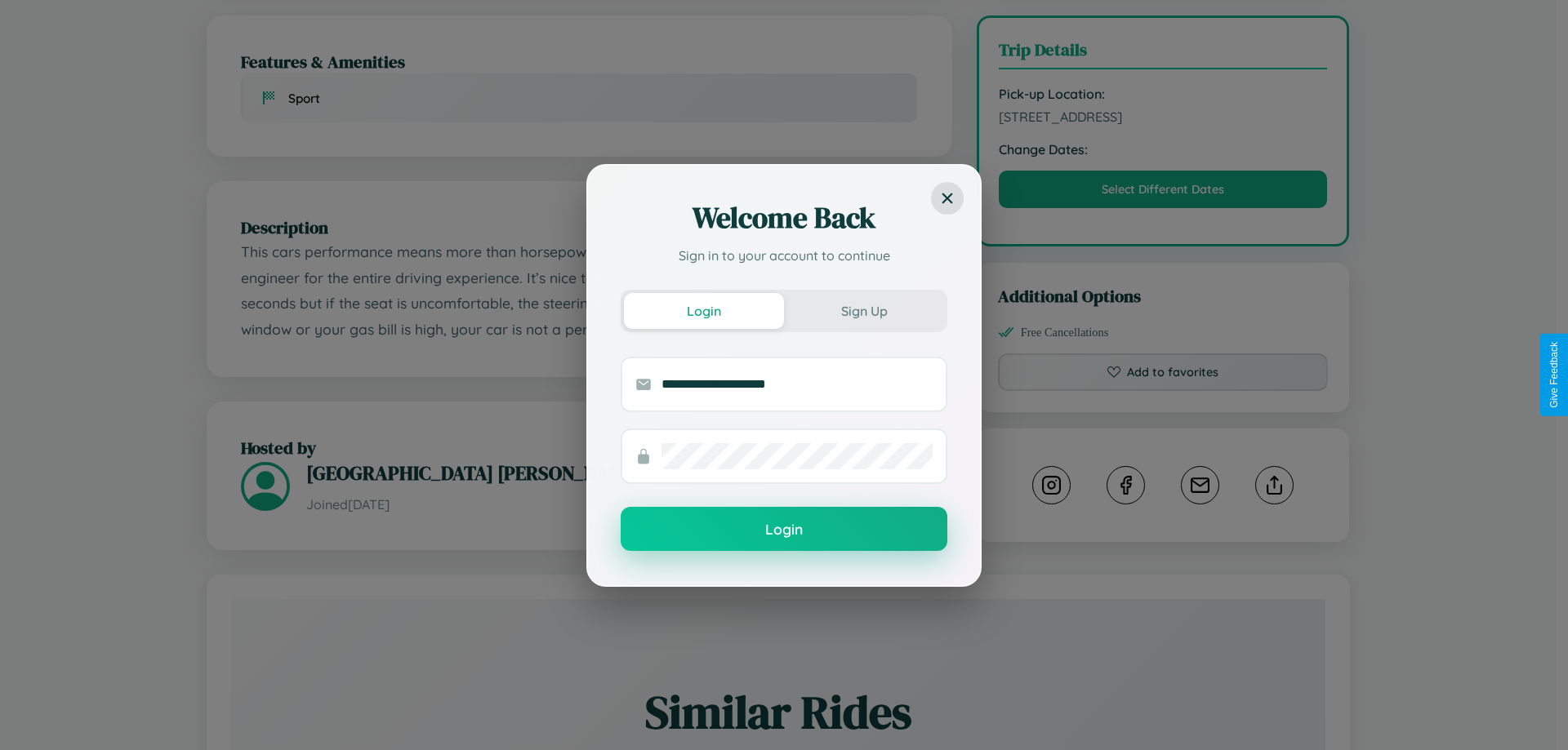
click at [784, 529] on button "Login" at bounding box center [784, 528] width 327 height 44
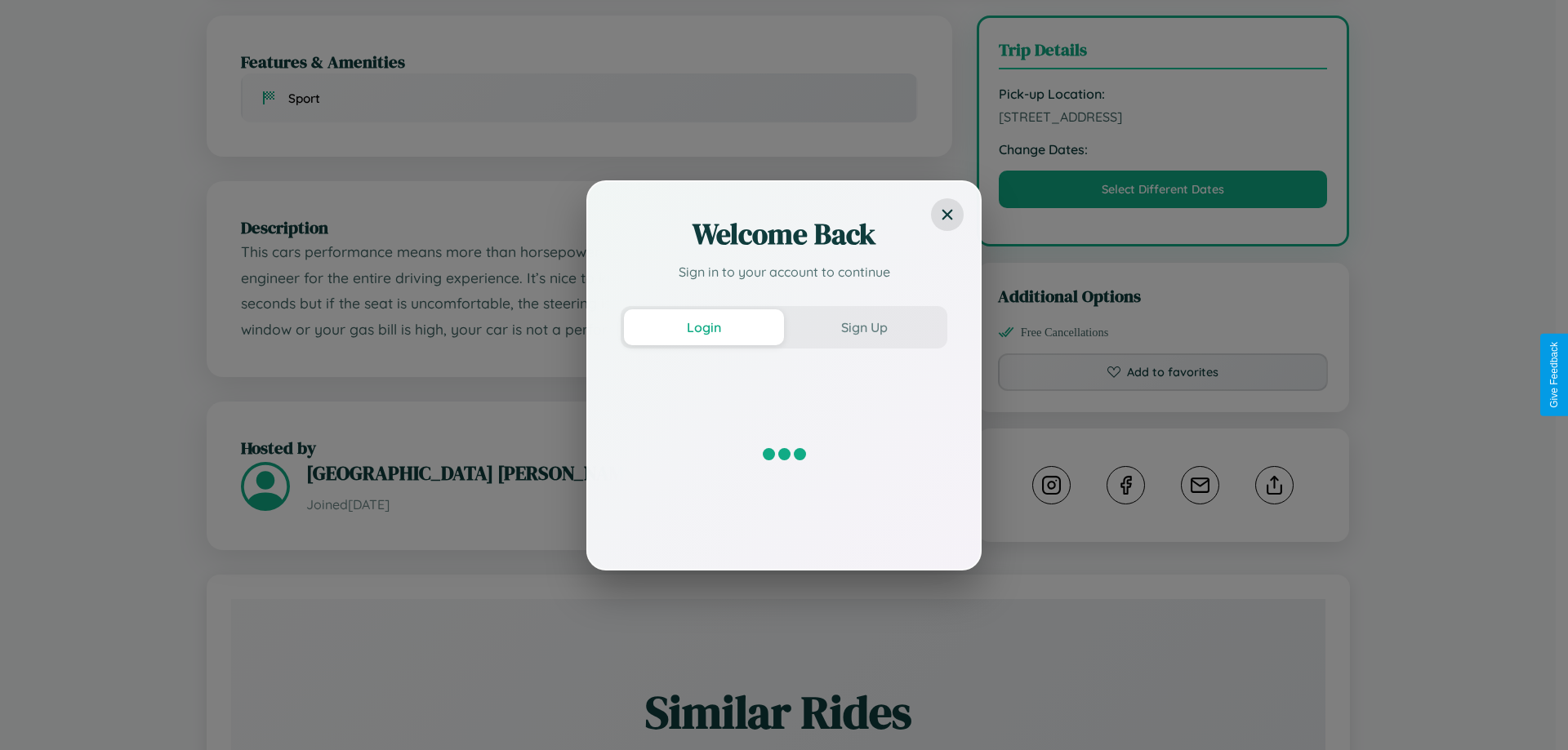
click at [1163, 375] on div "Welcome Back Sign in to your account to continue Login Sign Up" at bounding box center [784, 375] width 1568 height 750
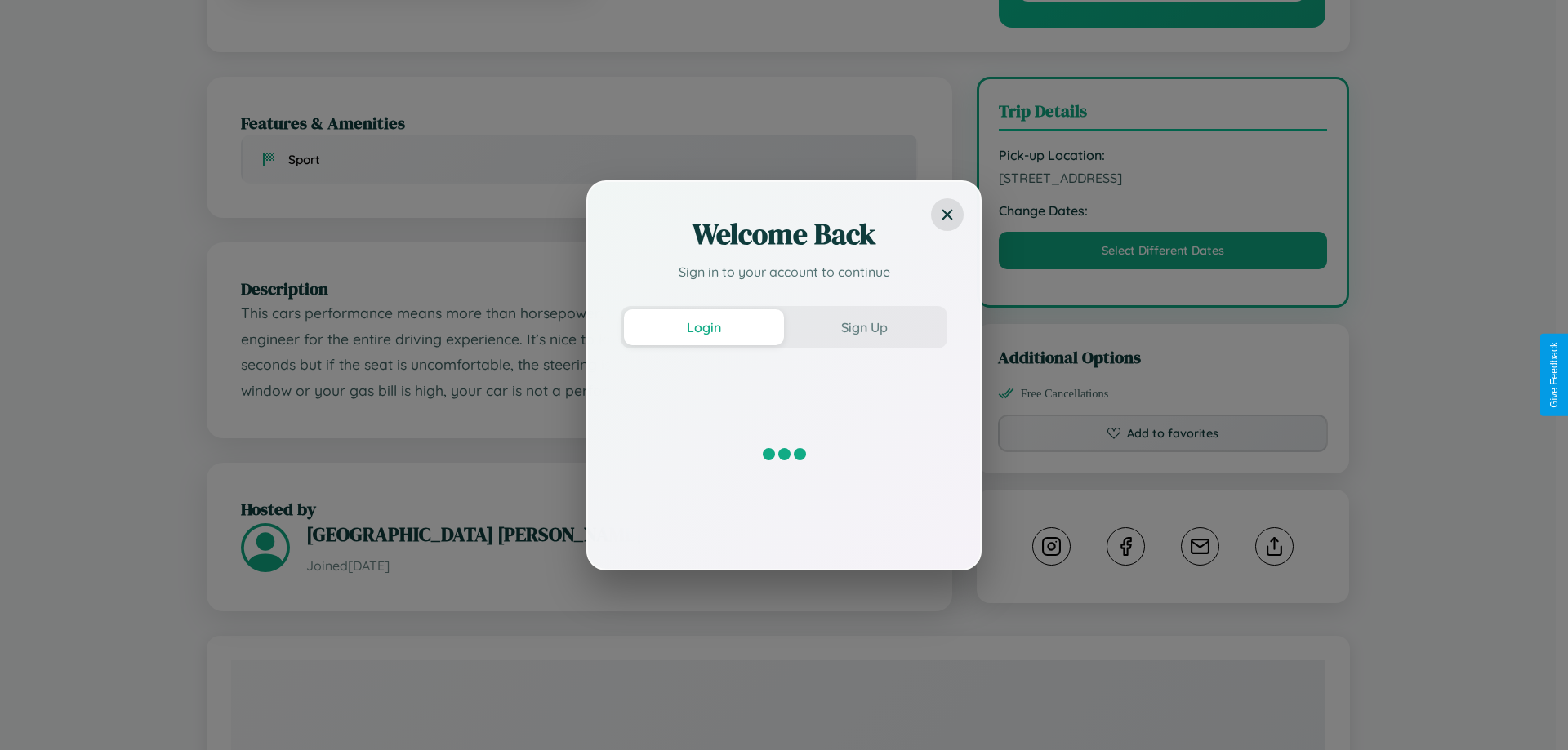
scroll to position [0, 0]
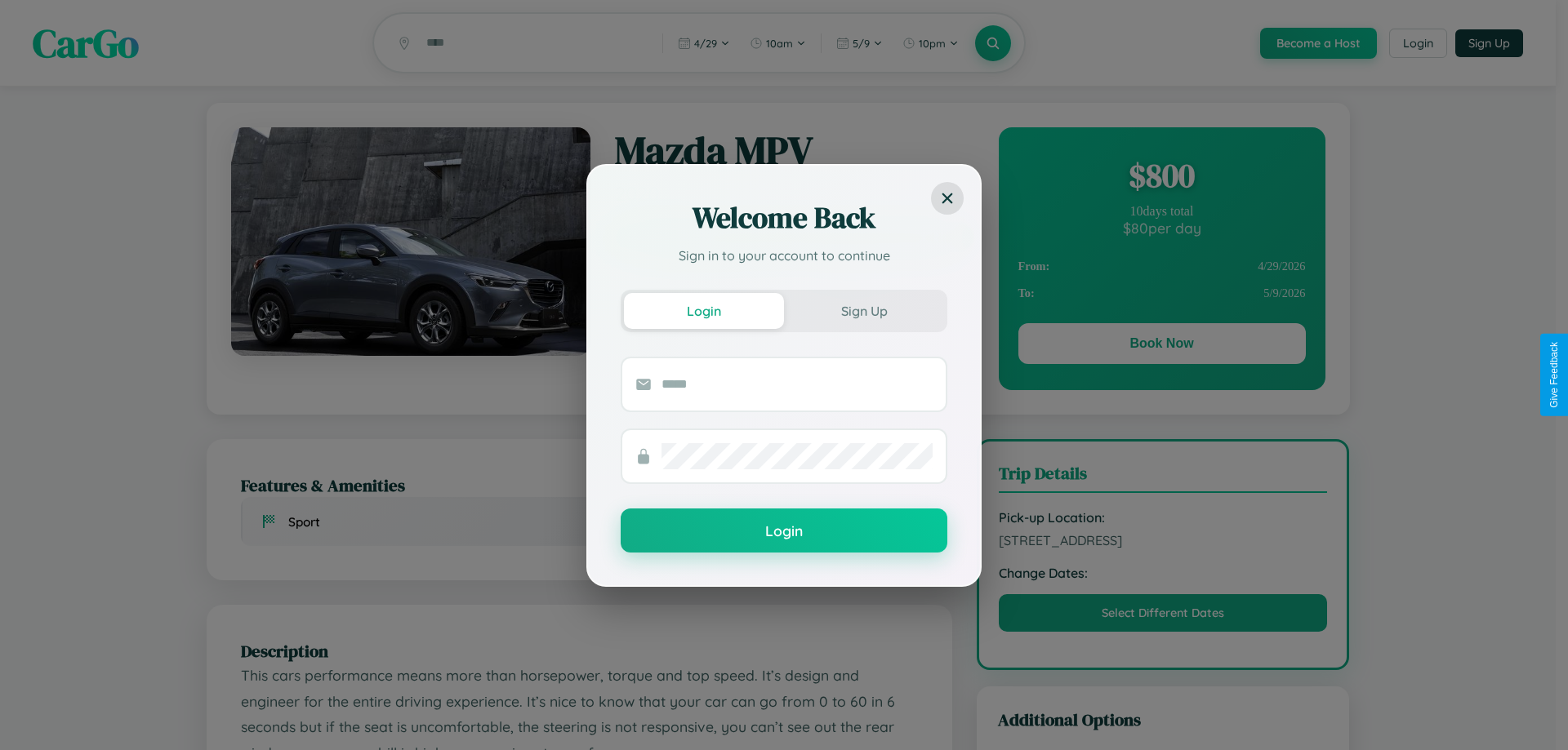
click at [1161, 178] on div "Welcome Back Sign in to your account to continue Login Sign Up Login" at bounding box center [784, 375] width 1568 height 750
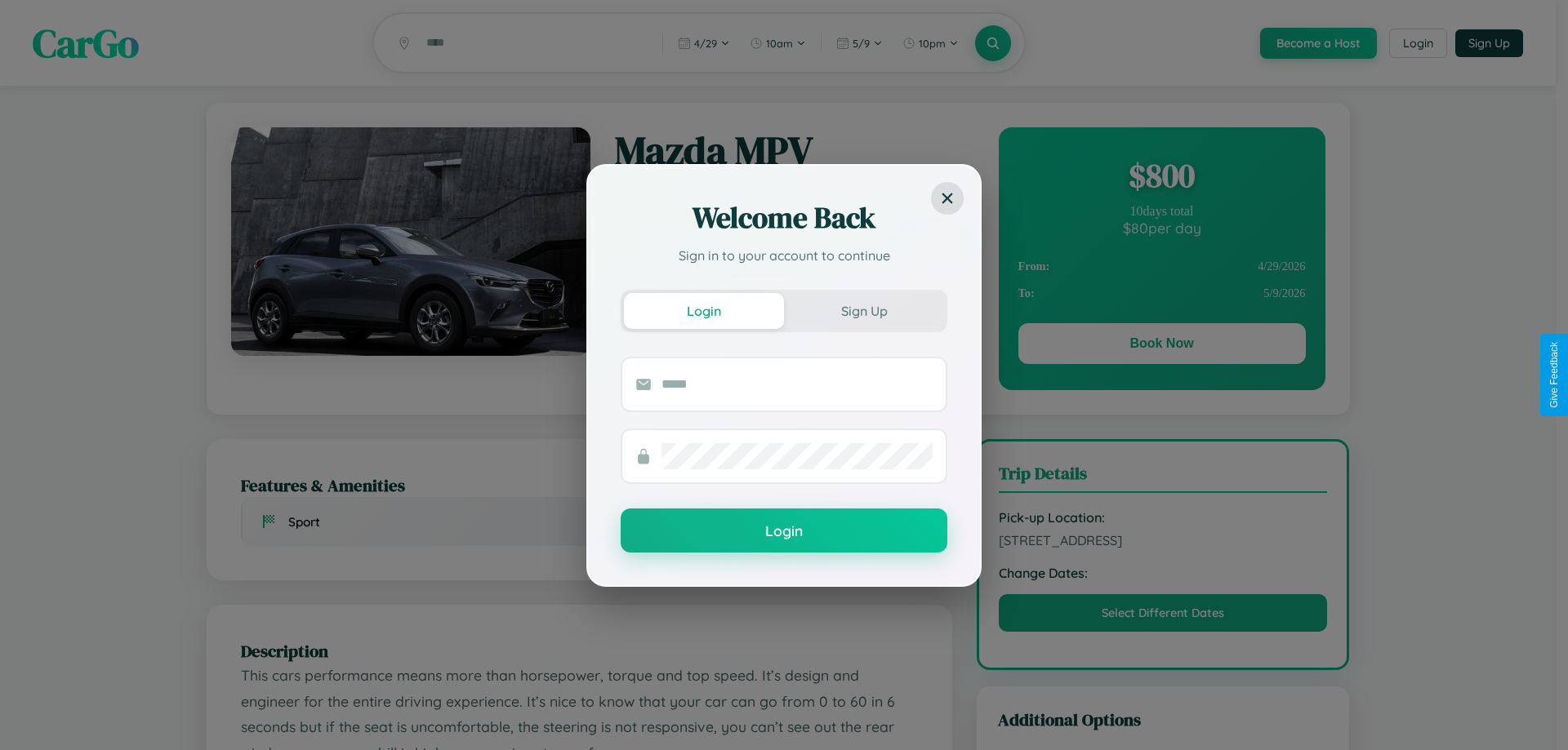
click at [1161, 178] on div "Welcome Back Sign in to your account to continue Login Sign Up Login" at bounding box center [784, 375] width 1568 height 750
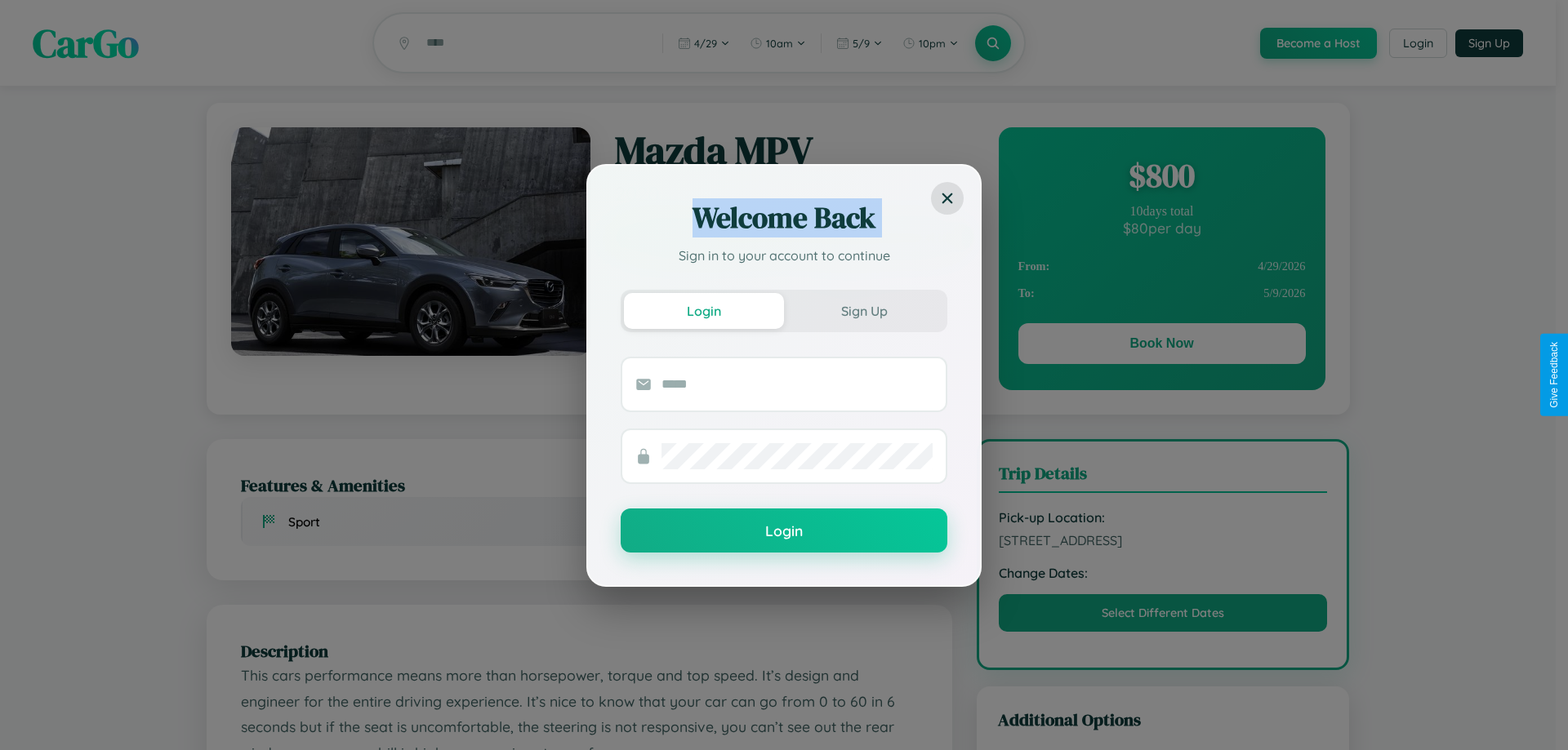
click at [1161, 178] on div "Welcome Back Sign in to your account to continue Login Sign Up Login" at bounding box center [784, 375] width 1568 height 750
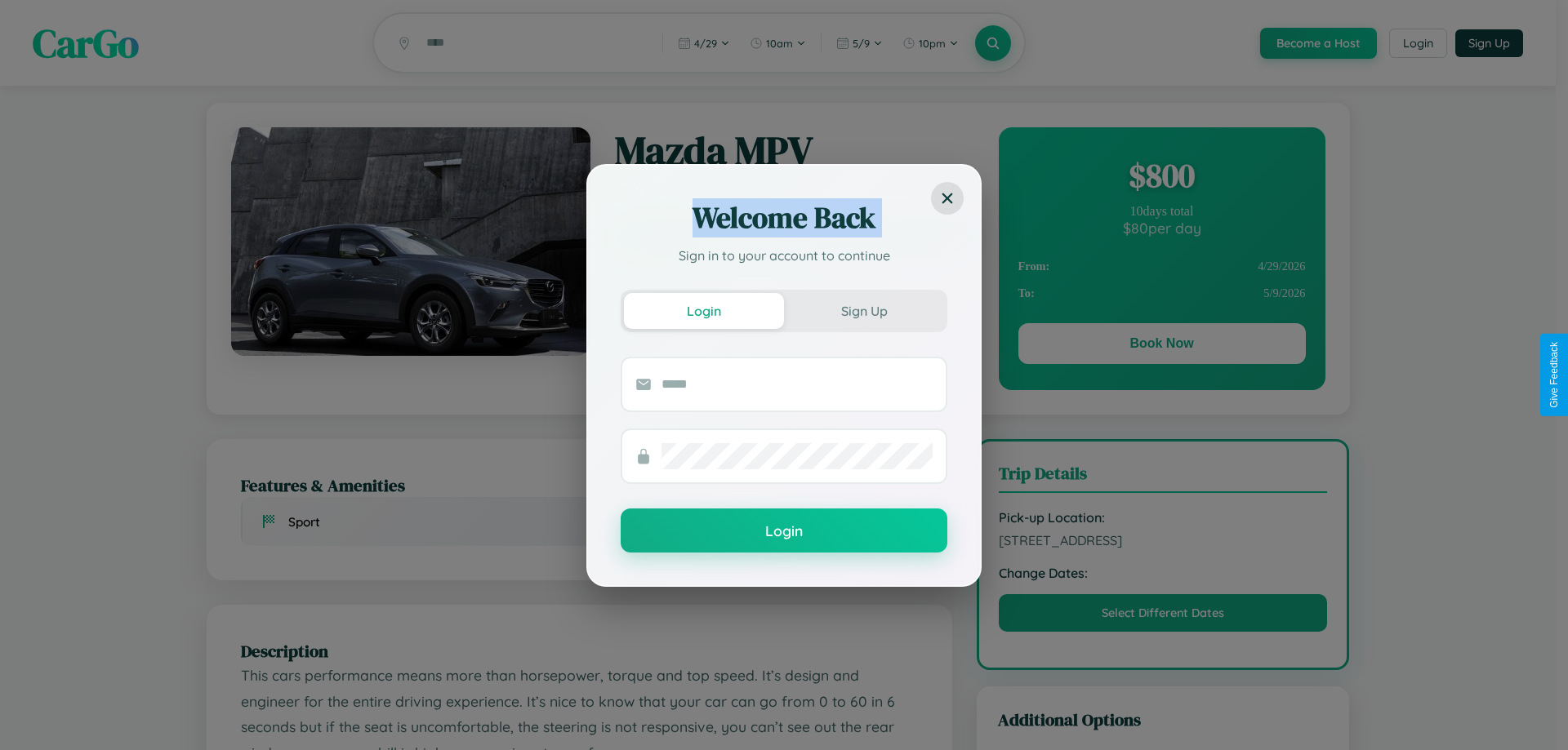
click at [1161, 178] on div "Welcome Back Sign in to your account to continue Login Sign Up Login" at bounding box center [784, 375] width 1568 height 750
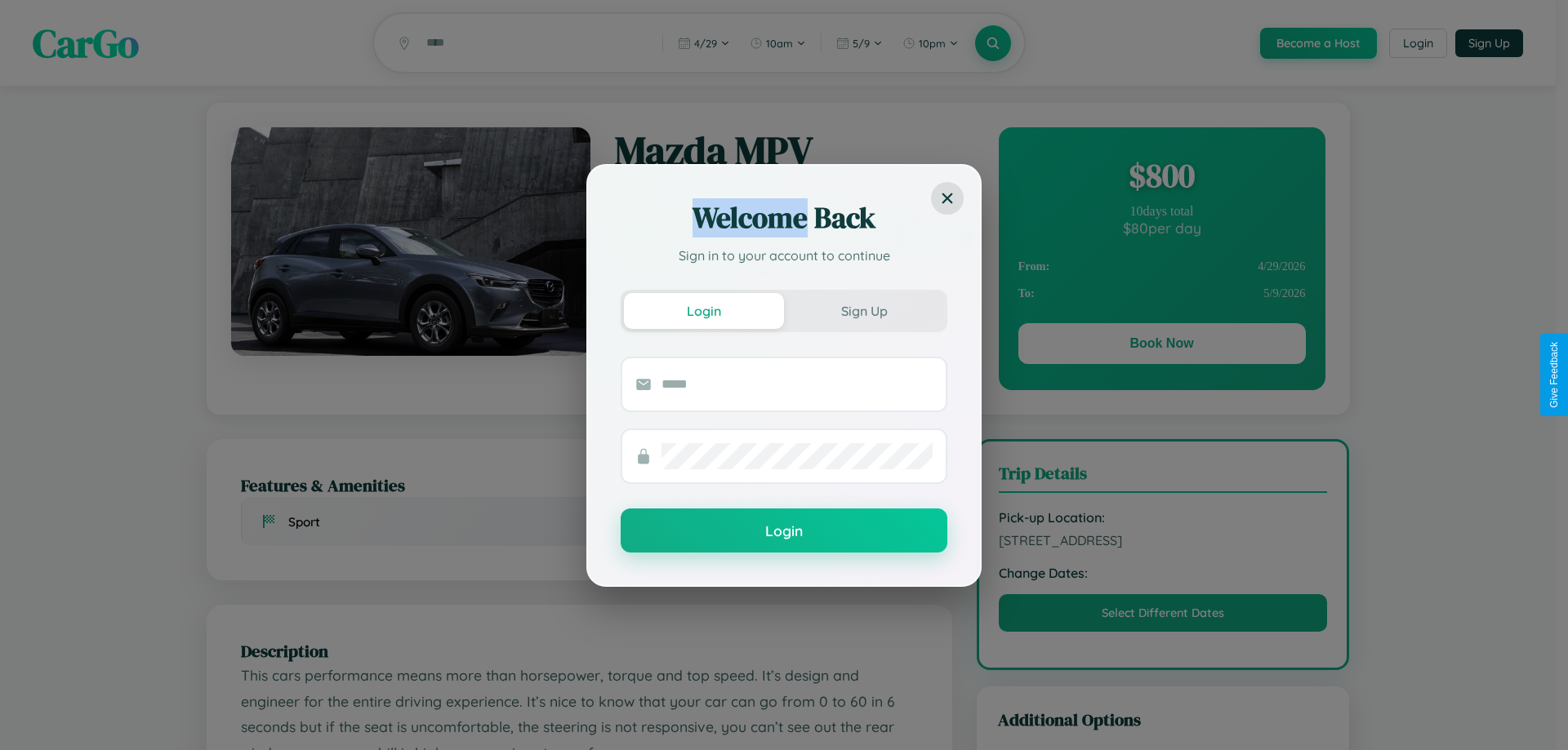
click at [1161, 178] on div "Welcome Back Sign in to your account to continue Login Sign Up Login" at bounding box center [784, 375] width 1568 height 750
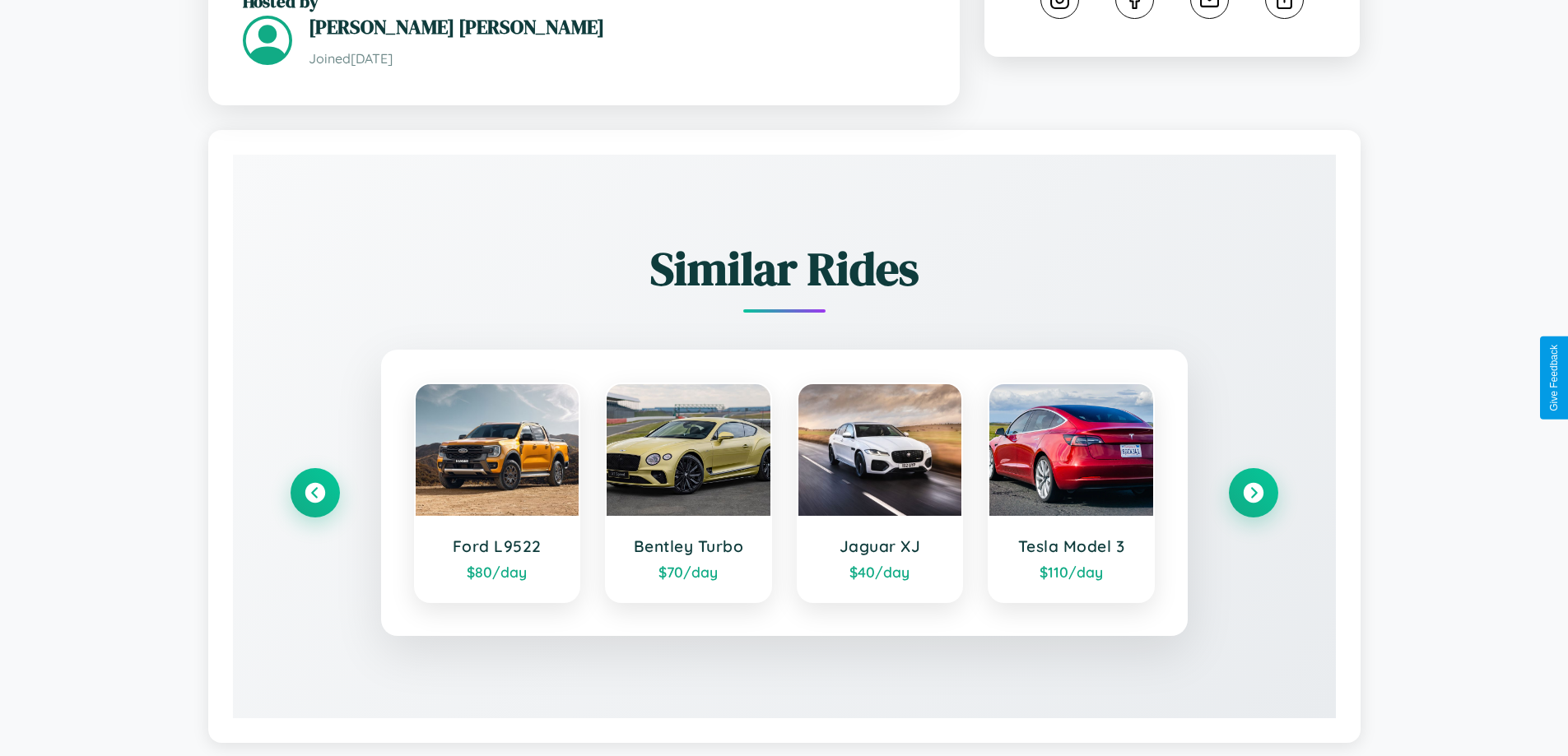
scroll to position [958, 0]
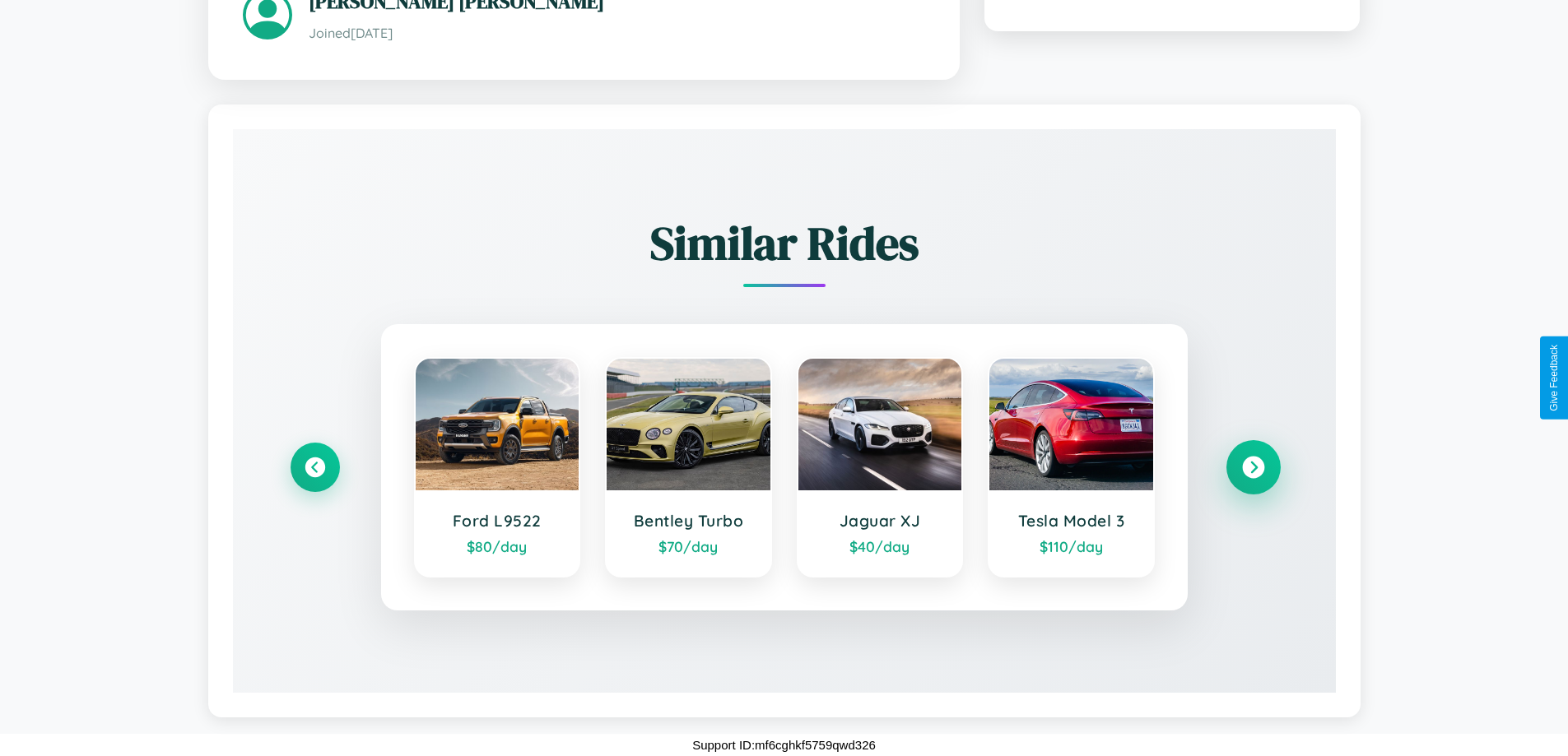
click at [1252, 467] on icon at bounding box center [1252, 468] width 23 height 23
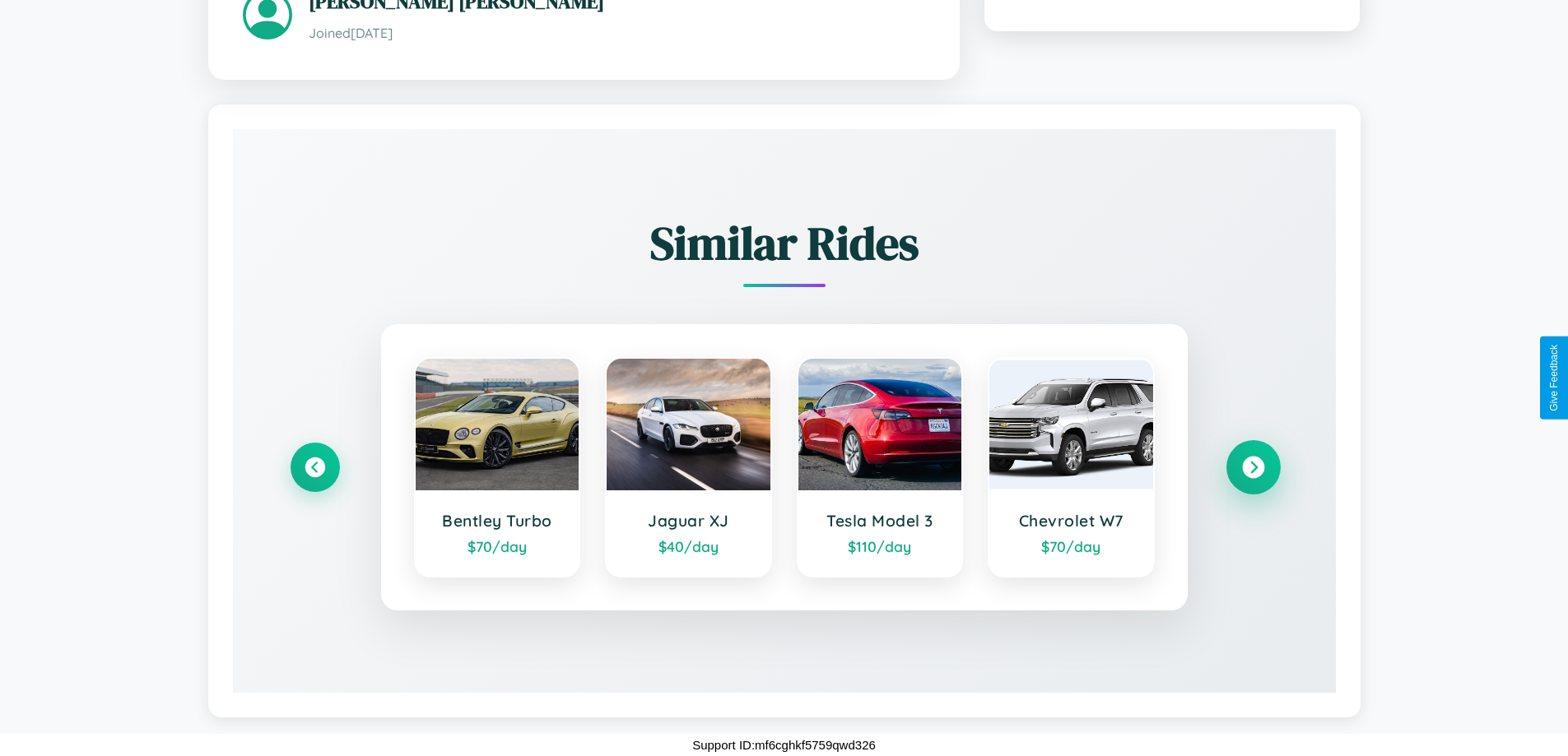
click at [1252, 467] on icon at bounding box center [1252, 468] width 23 height 23
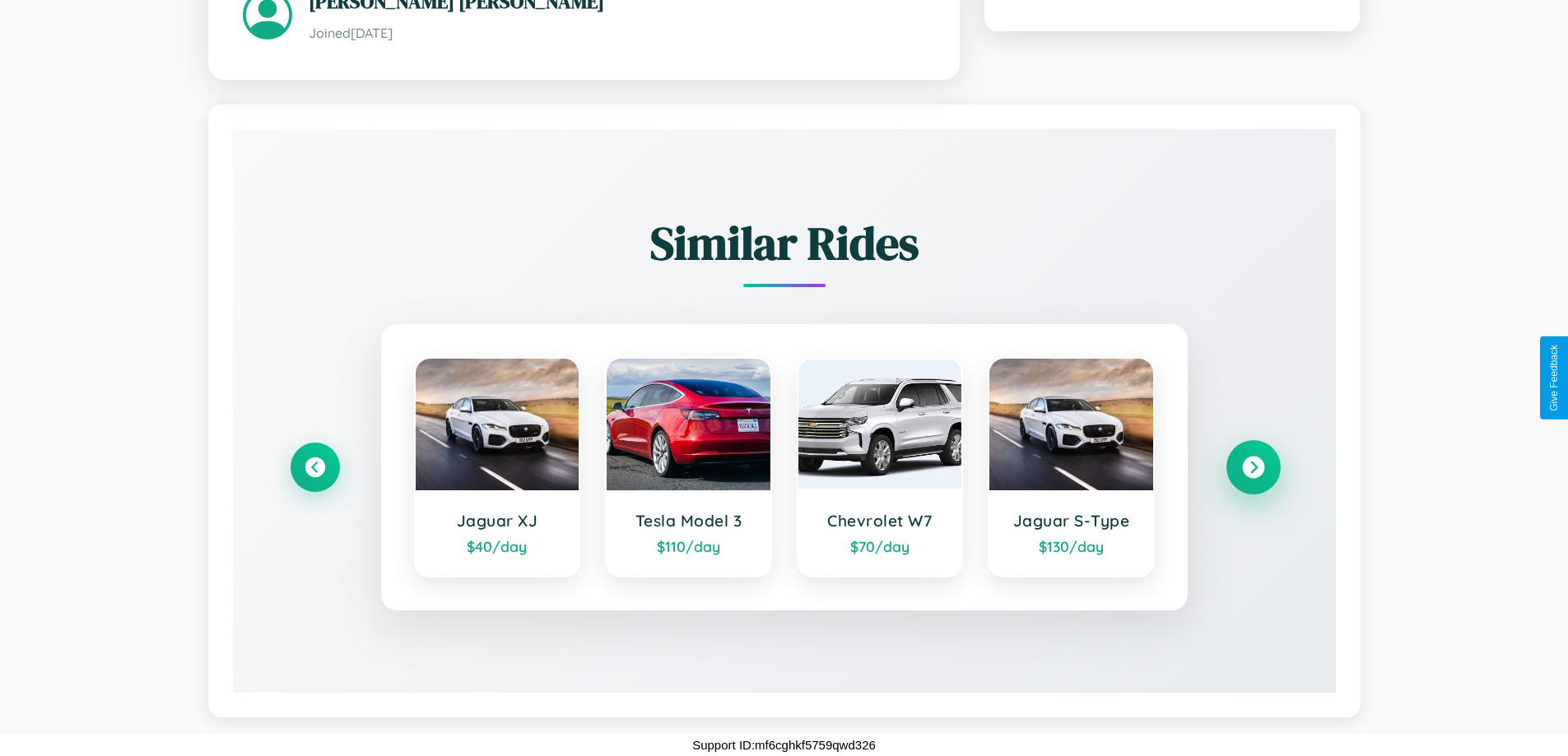
click at [1252, 467] on icon at bounding box center [1252, 468] width 23 height 23
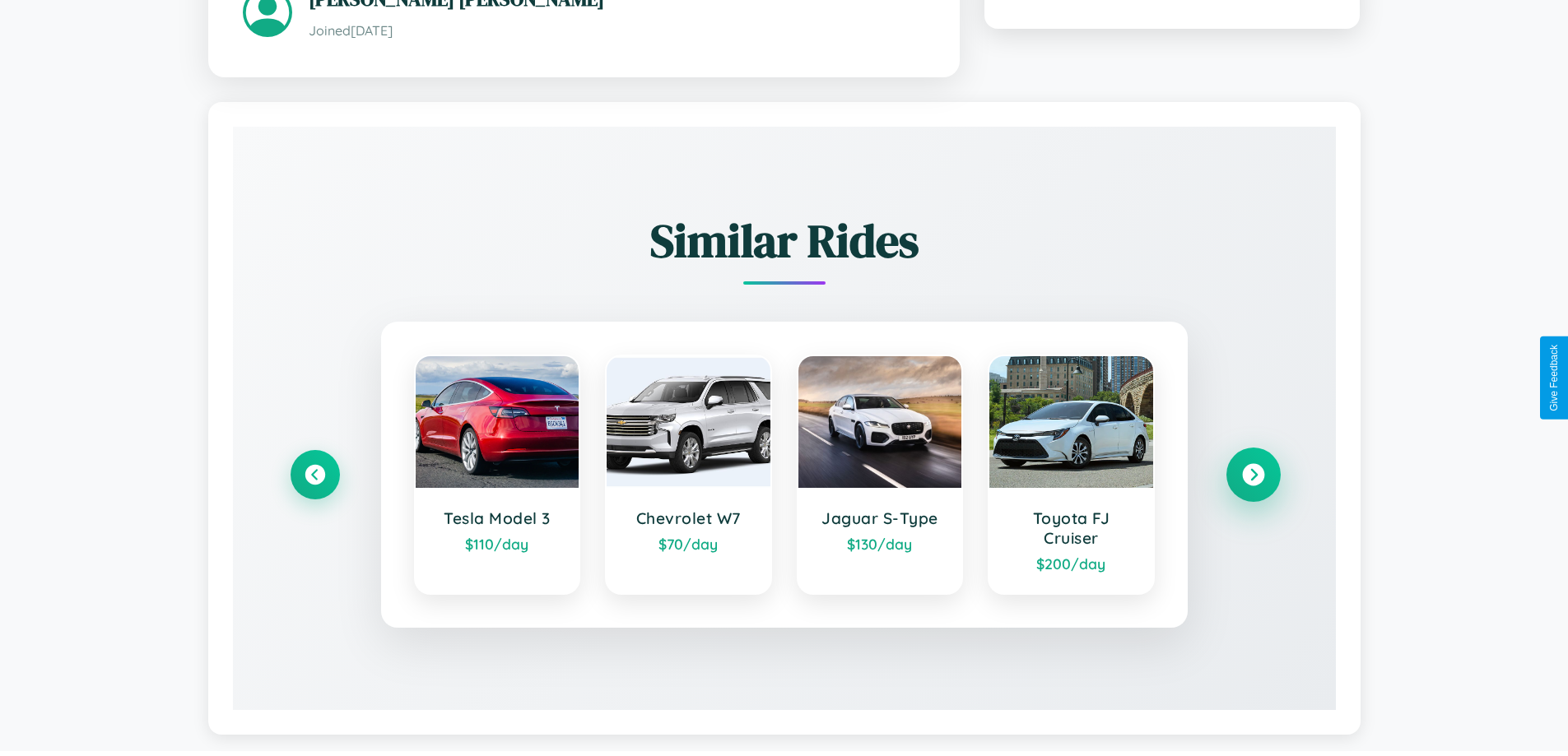
click at [1252, 477] on icon at bounding box center [1252, 475] width 23 height 23
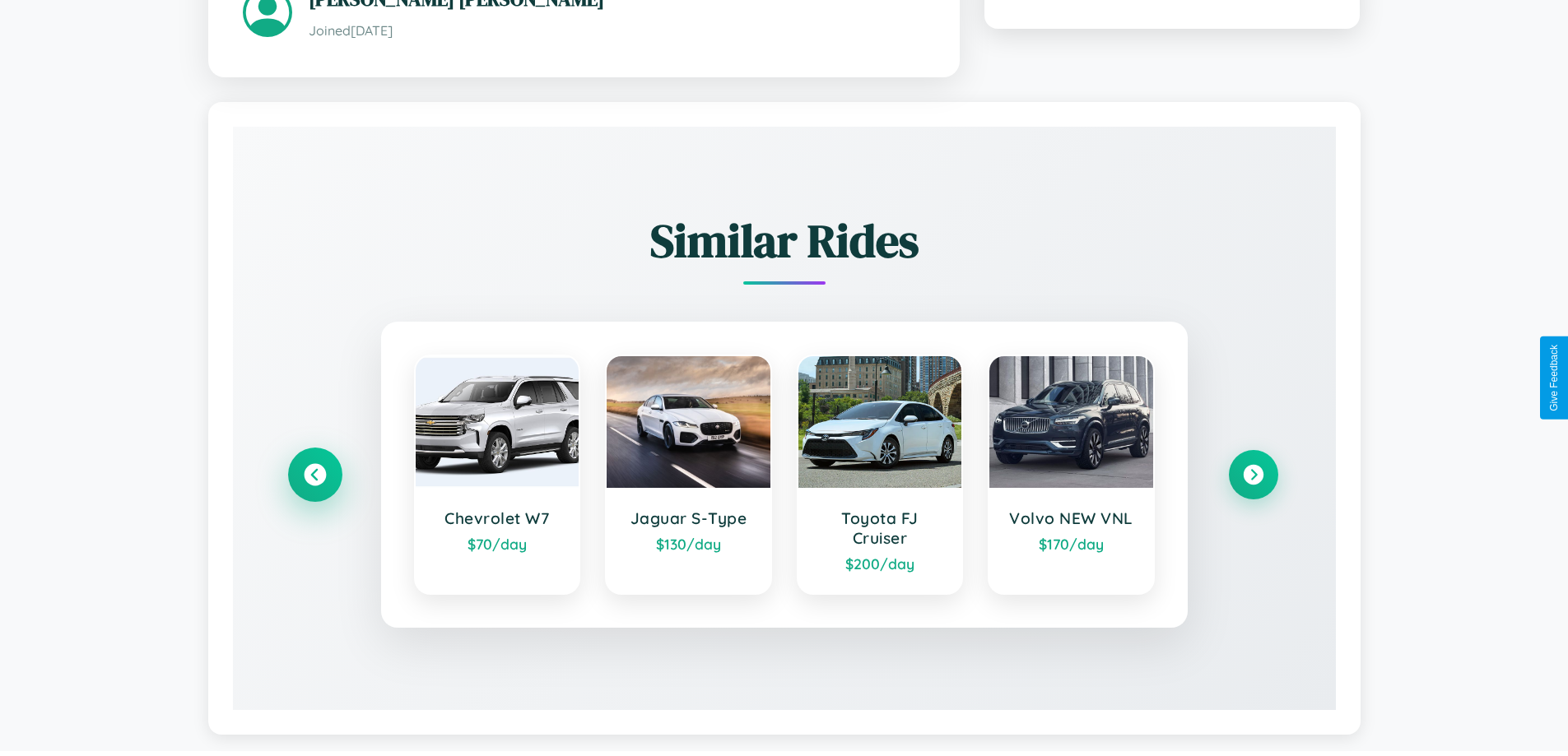
click at [315, 477] on icon at bounding box center [315, 475] width 23 height 23
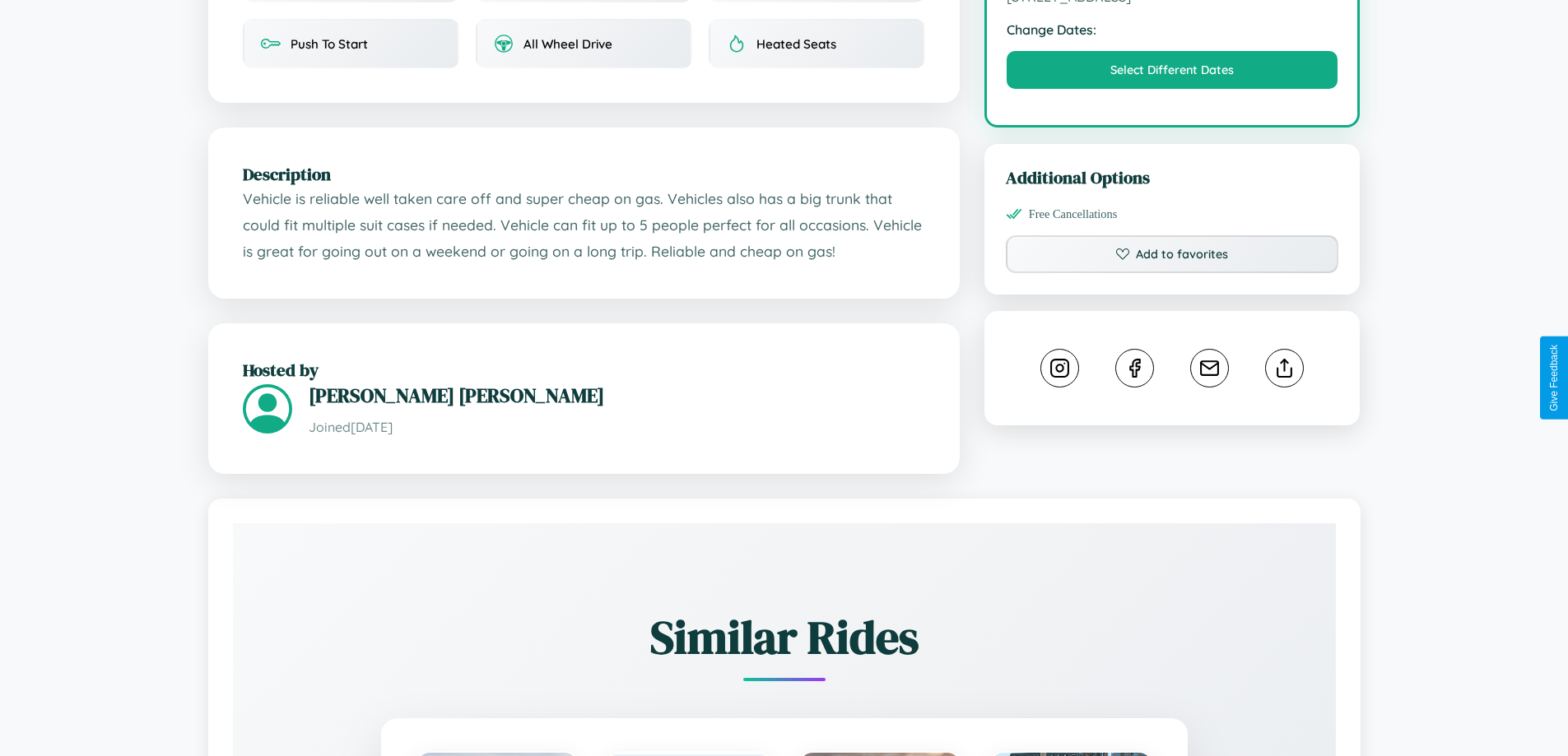
scroll to position [553, 0]
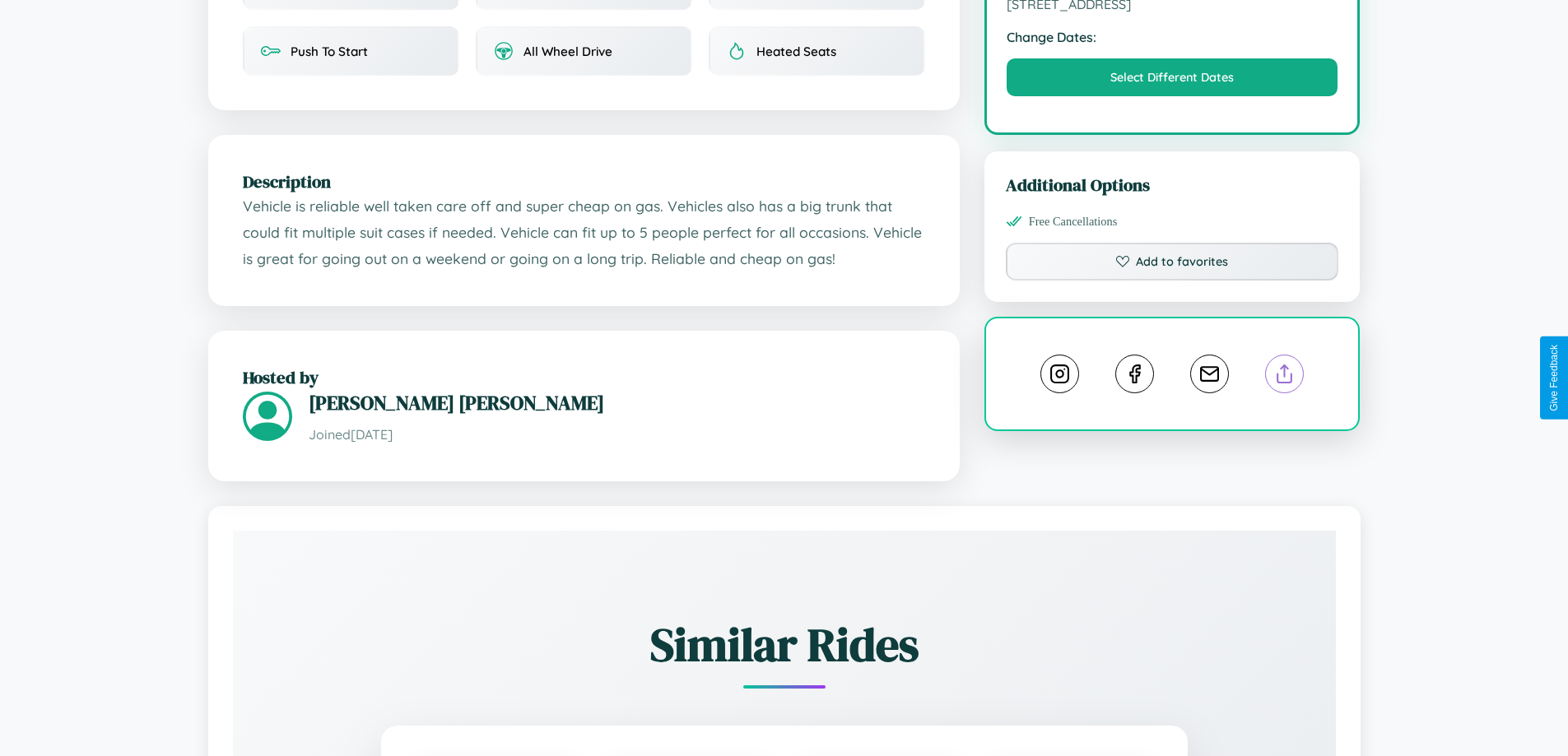
click at [1285, 376] on line at bounding box center [1285, 371] width 0 height 12
